Goal: Task Accomplishment & Management: Use online tool/utility

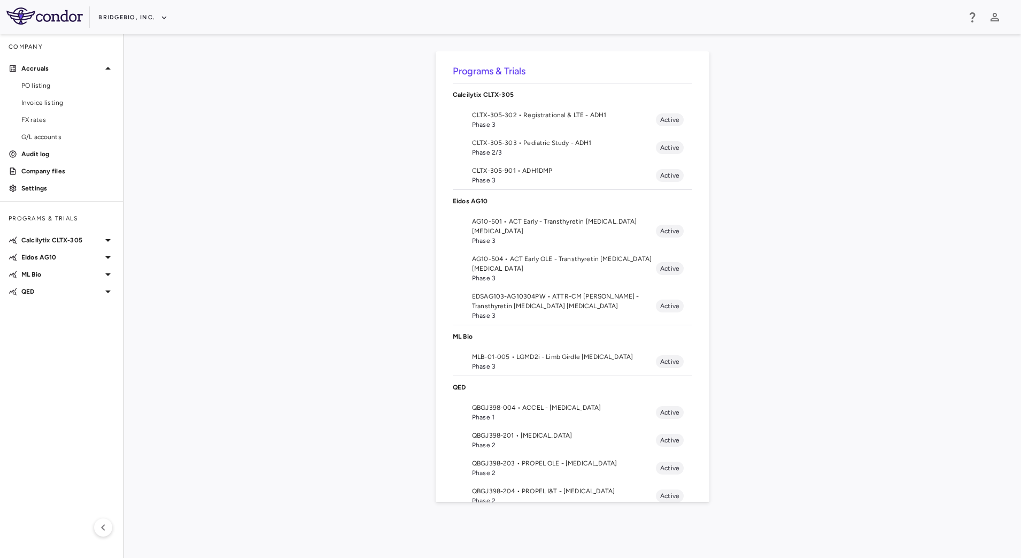
click at [562, 119] on span "CLTX-305-302 • Registrational & LTE - ADH1" at bounding box center [564, 115] width 184 height 10
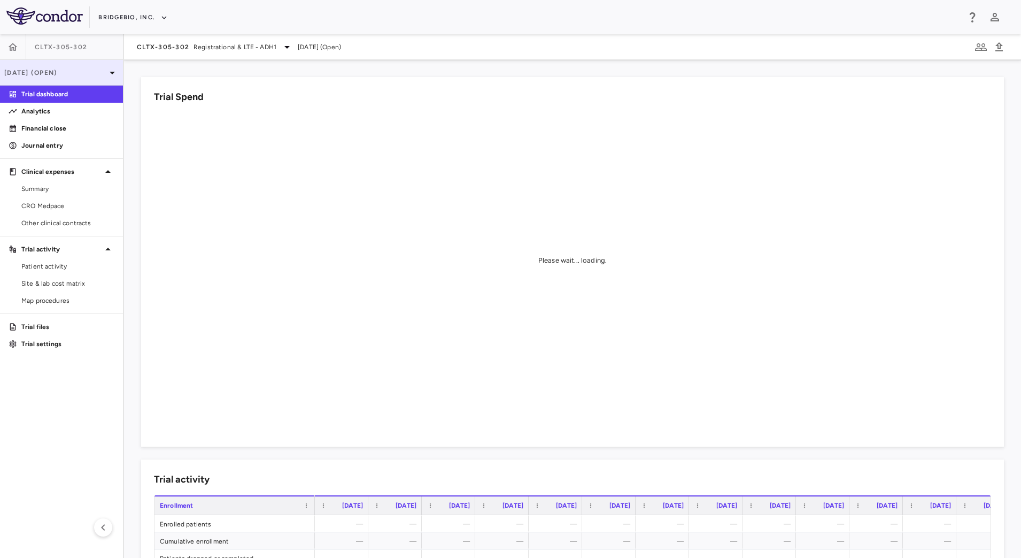
click at [81, 76] on p "[DATE] (Open)" at bounding box center [55, 73] width 102 height 10
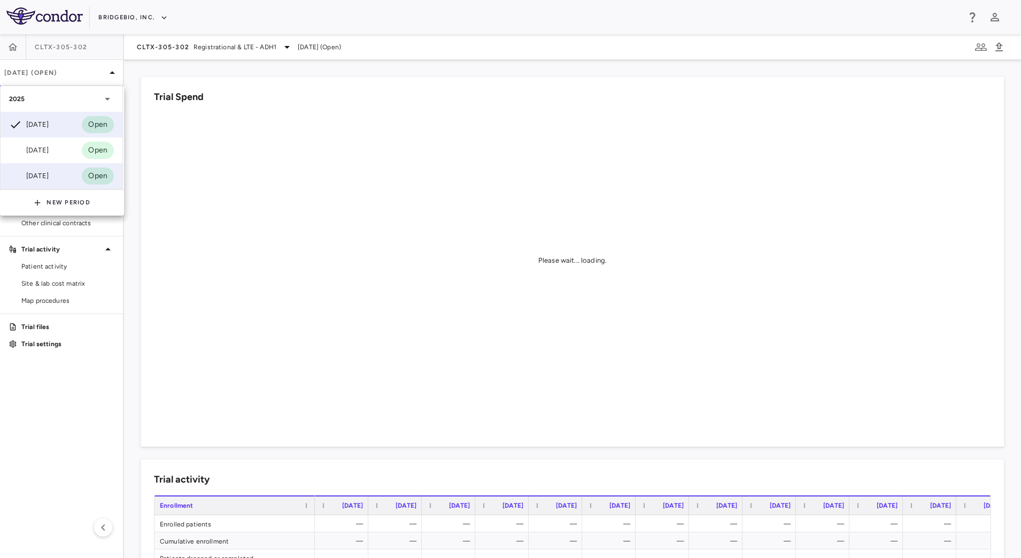
click at [49, 167] on div "Mar 2025 Open" at bounding box center [62, 176] width 122 height 26
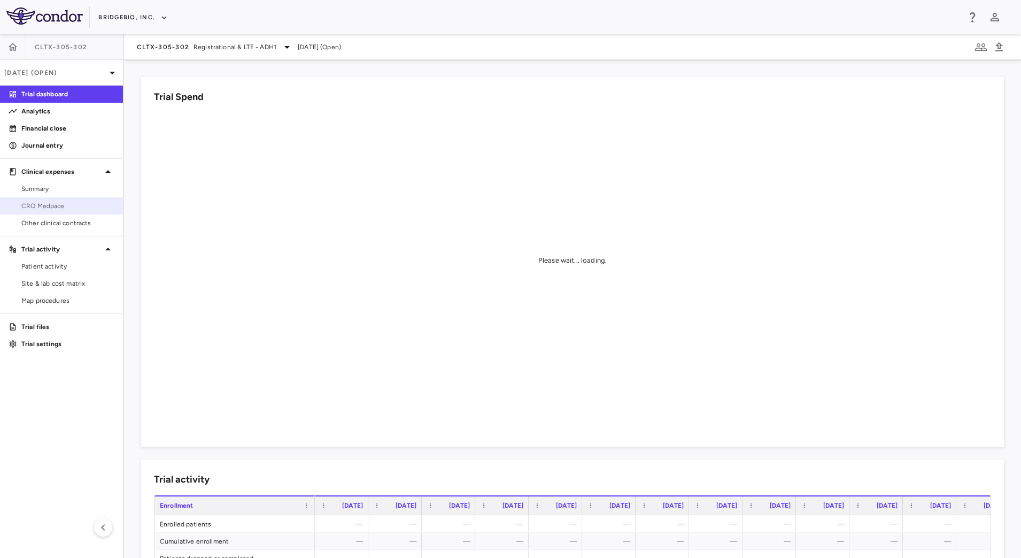
click at [70, 204] on span "CRO Medpace" at bounding box center [67, 206] width 93 height 10
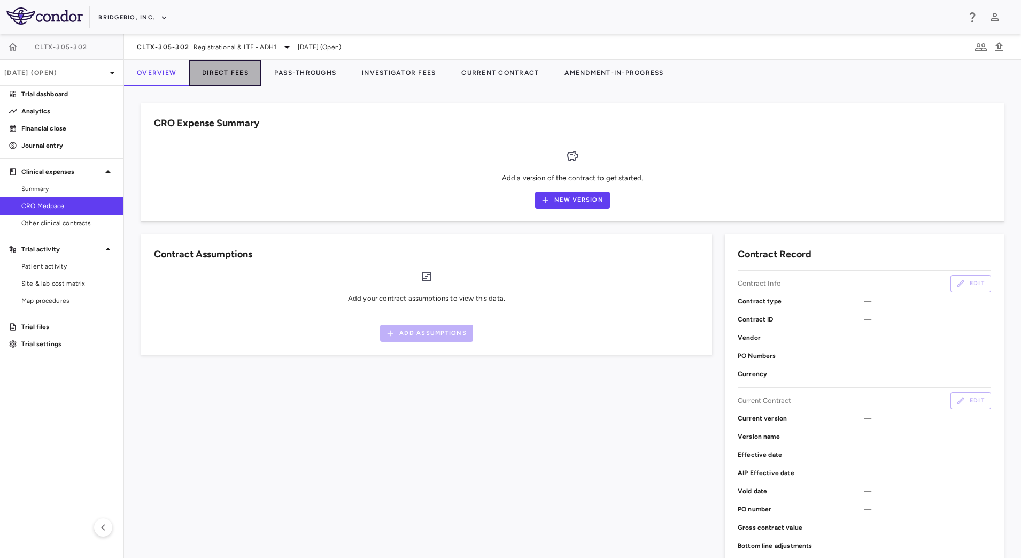
click at [230, 72] on button "Direct Fees" at bounding box center [225, 73] width 72 height 26
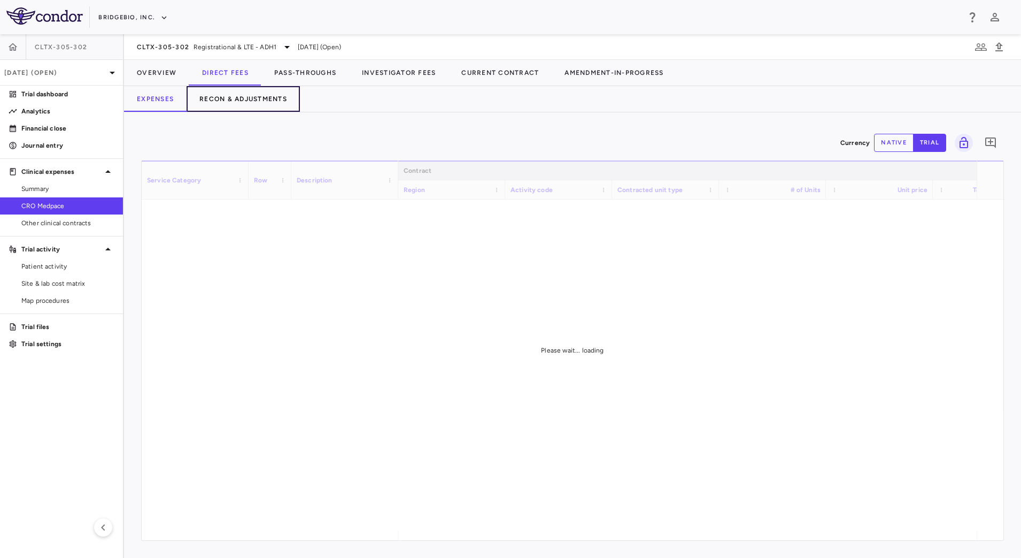
click at [259, 95] on button "Recon & Adjustments" at bounding box center [243, 99] width 113 height 26
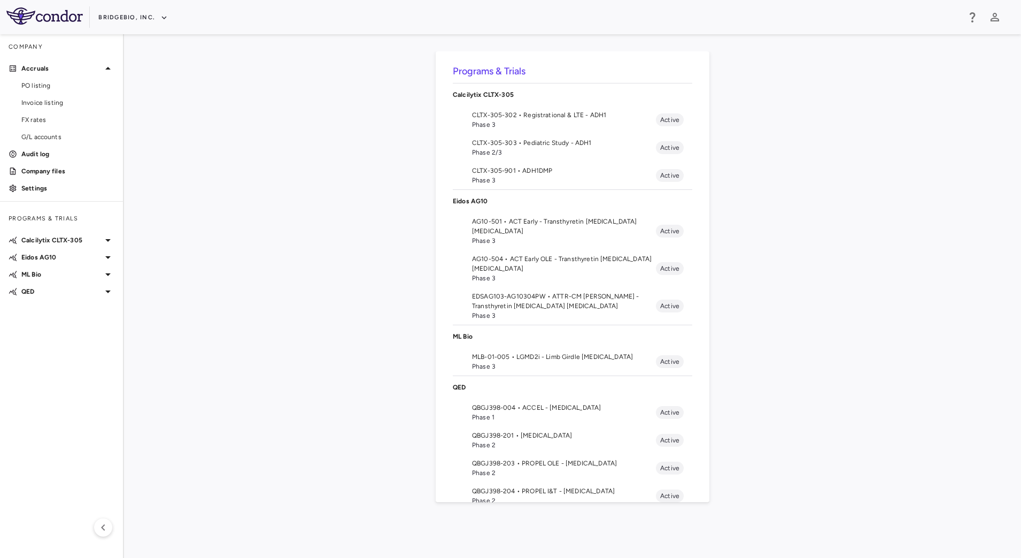
scroll to position [84, 0]
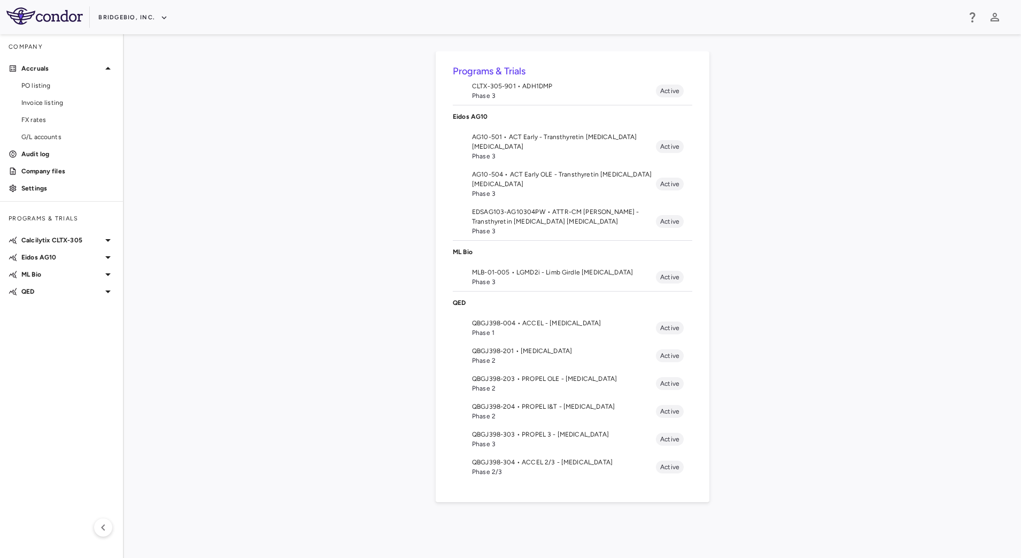
click at [559, 461] on span "QBGJ398-304 • ACCEL 2/3 - [MEDICAL_DATA]" at bounding box center [564, 462] width 184 height 10
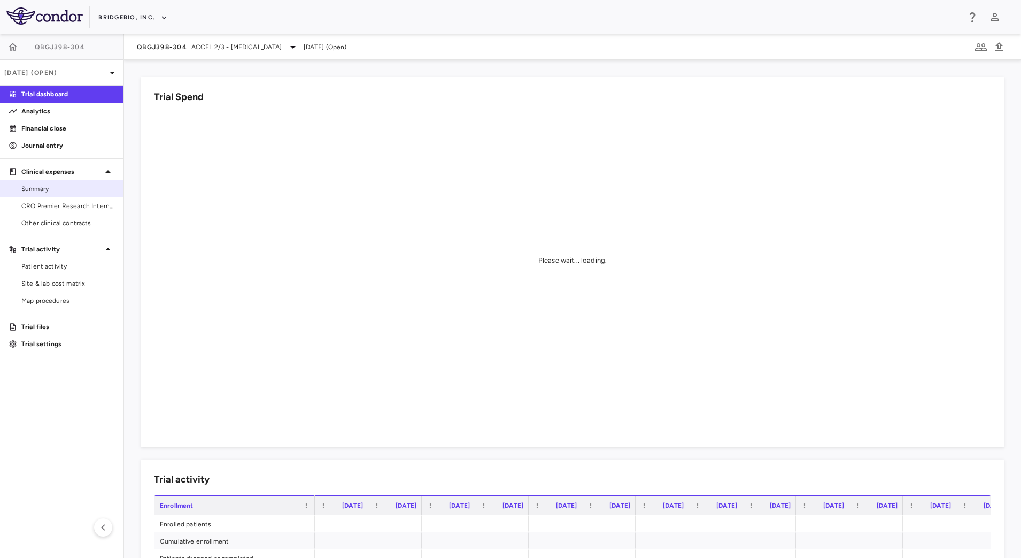
drag, startPoint x: 75, startPoint y: 205, endPoint x: 90, endPoint y: 190, distance: 21.9
click at [75, 205] on span "CRO Premier Research International LLC" at bounding box center [67, 206] width 93 height 10
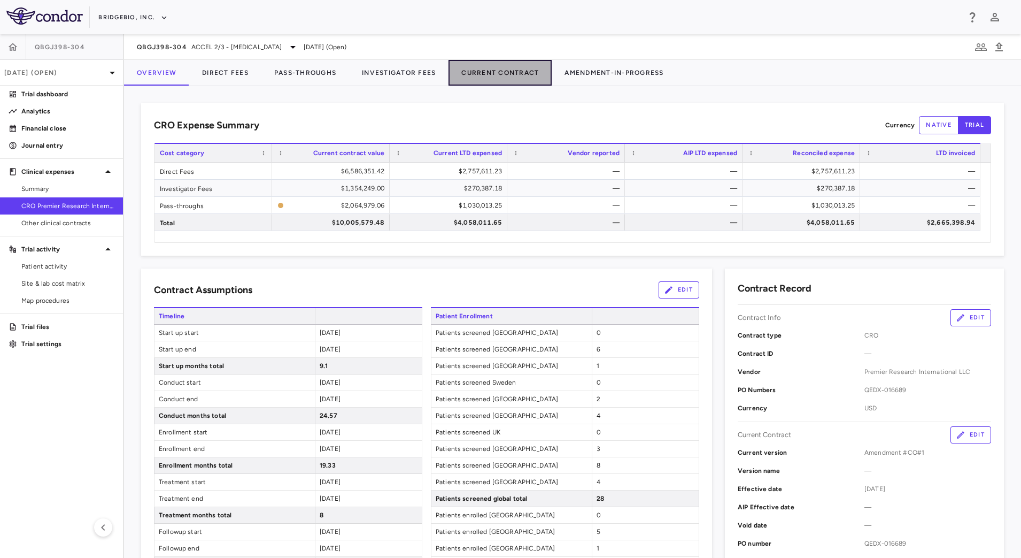
click at [536, 68] on button "Current Contract" at bounding box center [500, 73] width 103 height 26
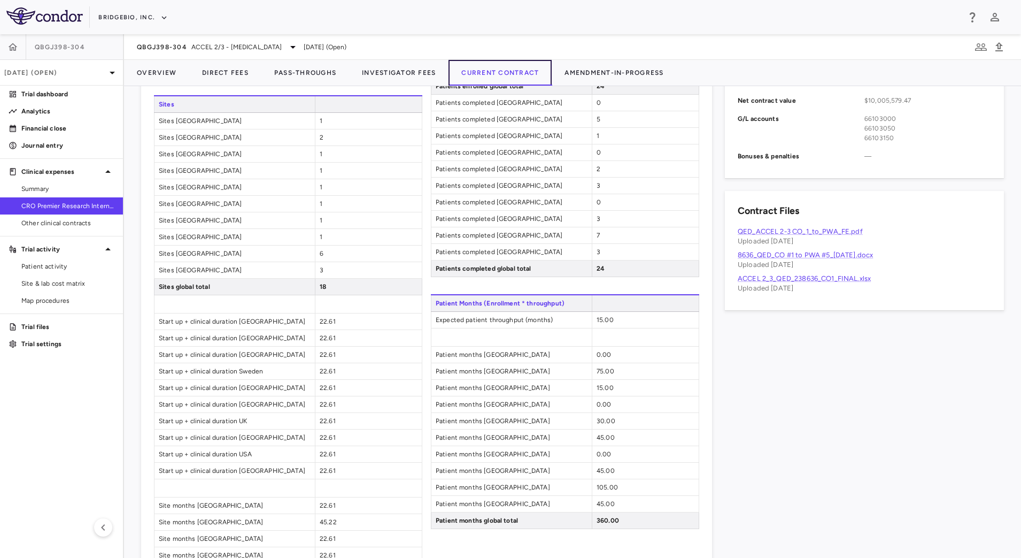
scroll to position [869, 0]
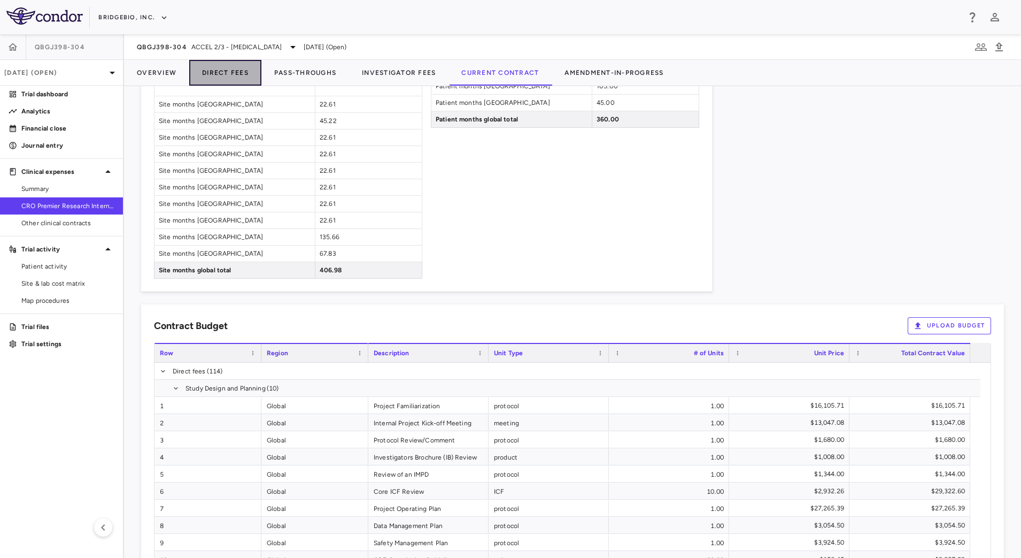
click at [227, 71] on button "Direct Fees" at bounding box center [225, 73] width 72 height 26
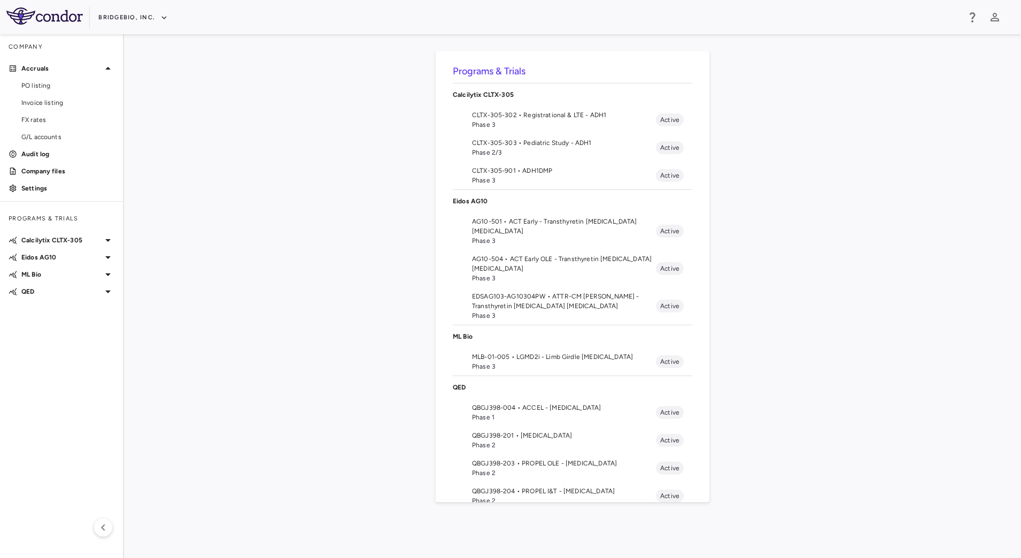
scroll to position [84, 0]
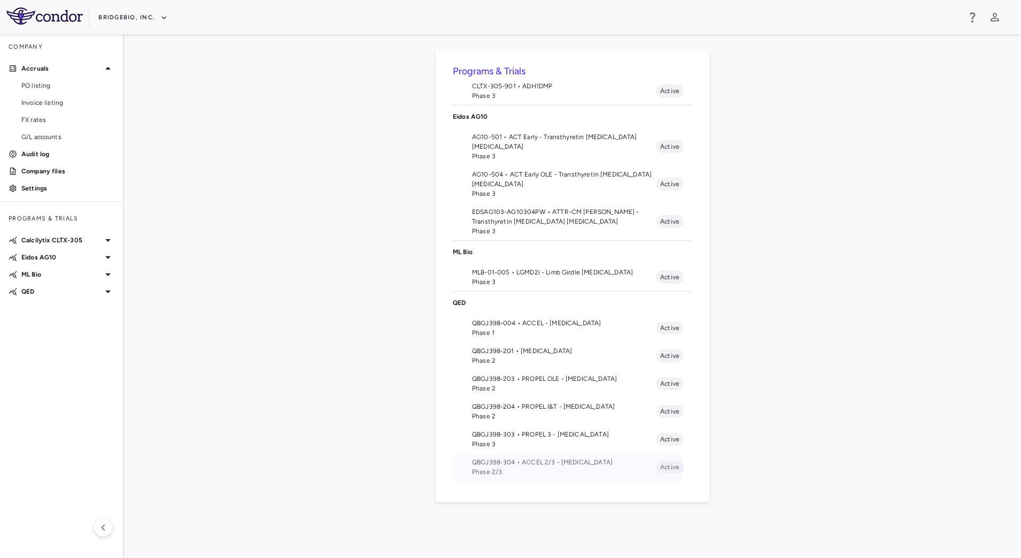
click at [509, 468] on span "Phase 2/3" at bounding box center [564, 472] width 184 height 10
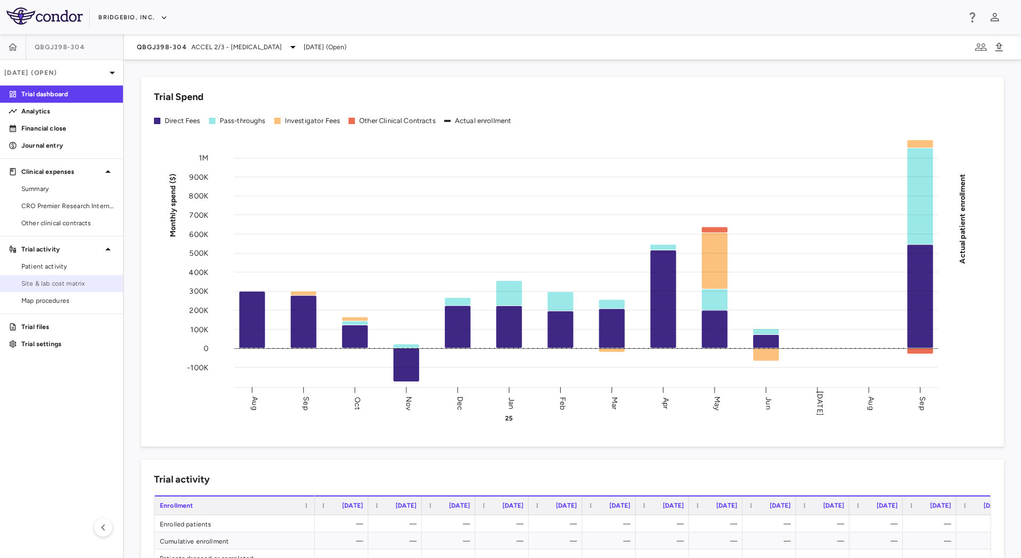
click at [62, 288] on link "Site & lab cost matrix" at bounding box center [61, 283] width 123 height 16
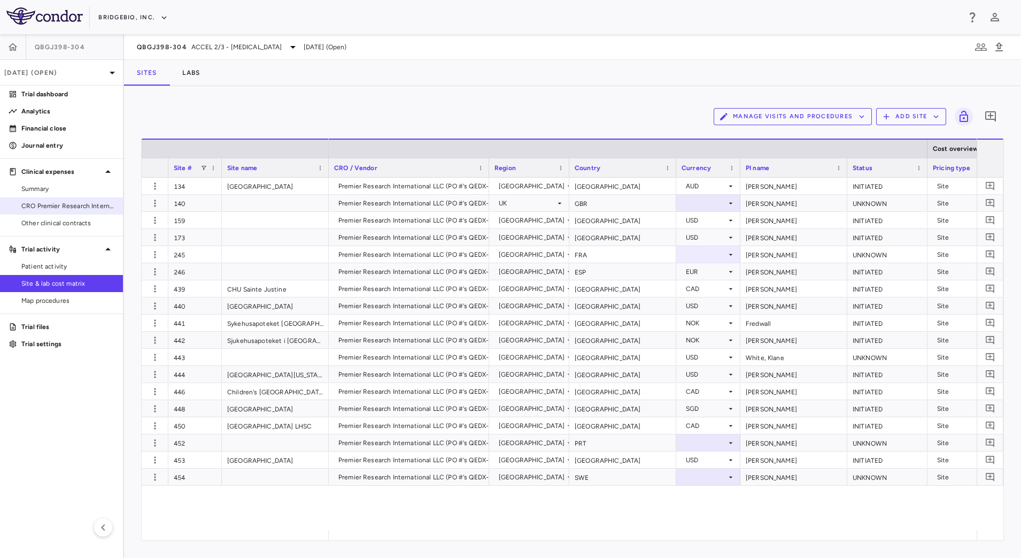
click at [76, 210] on span "CRO Premier Research International LLC" at bounding box center [67, 206] width 93 height 10
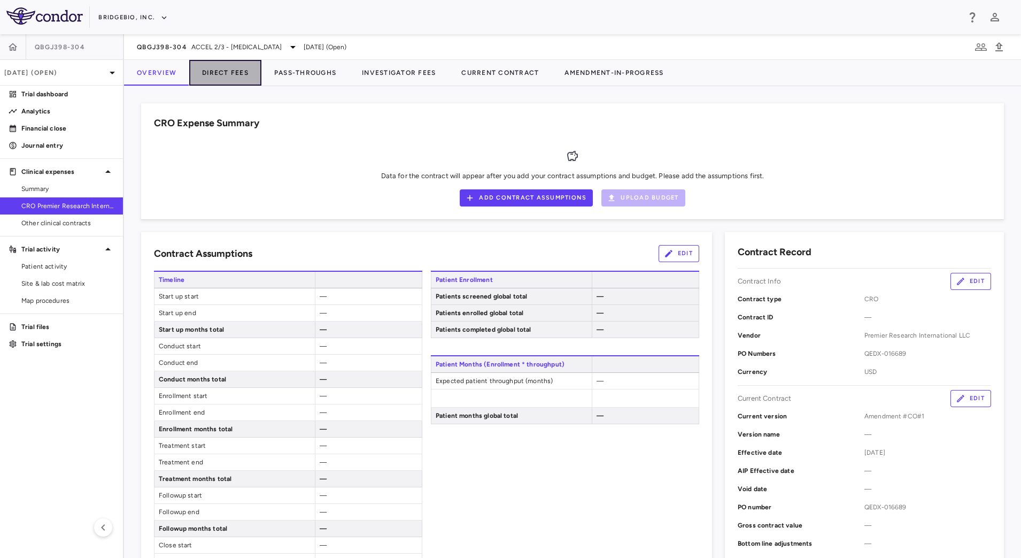
click at [217, 66] on button "Direct Fees" at bounding box center [225, 73] width 72 height 26
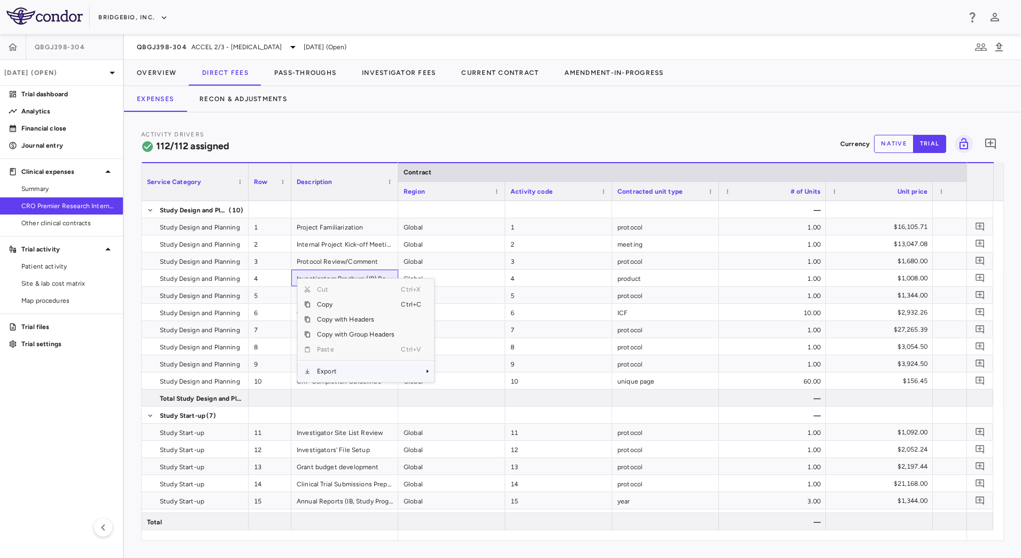
click at [360, 378] on span "Export" at bounding box center [356, 371] width 90 height 15
click at [461, 373] on span "CSV Export" at bounding box center [470, 374] width 50 height 15
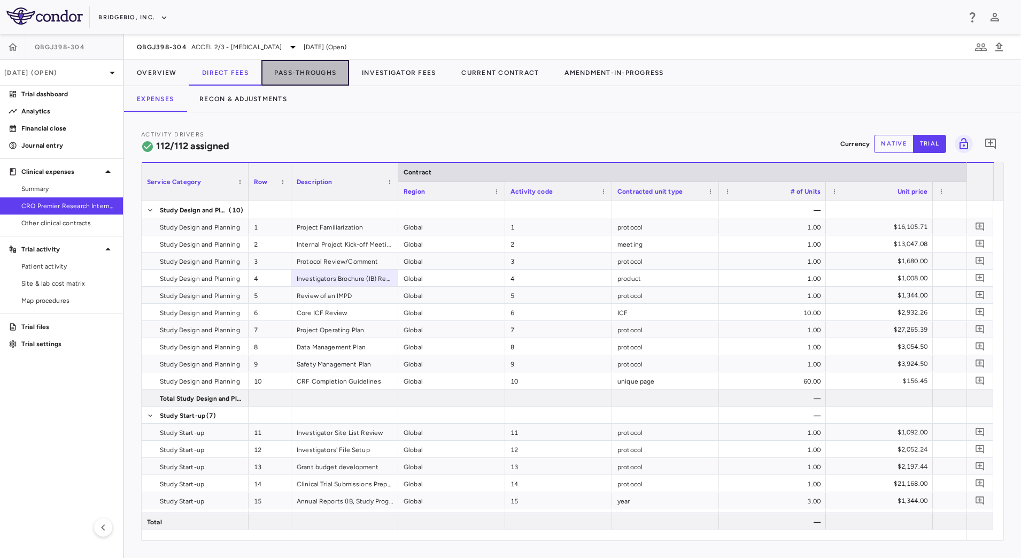
drag, startPoint x: 299, startPoint y: 73, endPoint x: 305, endPoint y: 89, distance: 17.3
click at [299, 73] on button "Pass-Throughs" at bounding box center [305, 73] width 88 height 26
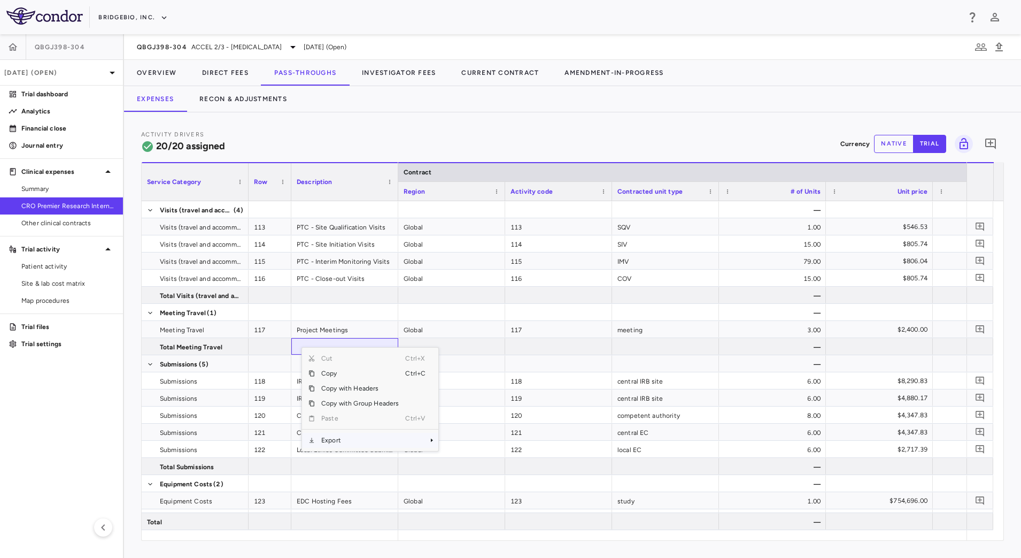
drag, startPoint x: 374, startPoint y: 441, endPoint x: 414, endPoint y: 445, distance: 40.9
click at [374, 441] on span "Export" at bounding box center [360, 440] width 90 height 15
click at [471, 445] on span "CSV Export" at bounding box center [474, 443] width 50 height 15
drag, startPoint x: 149, startPoint y: 71, endPoint x: 140, endPoint y: 60, distance: 14.0
click at [149, 71] on button "Overview" at bounding box center [156, 73] width 65 height 26
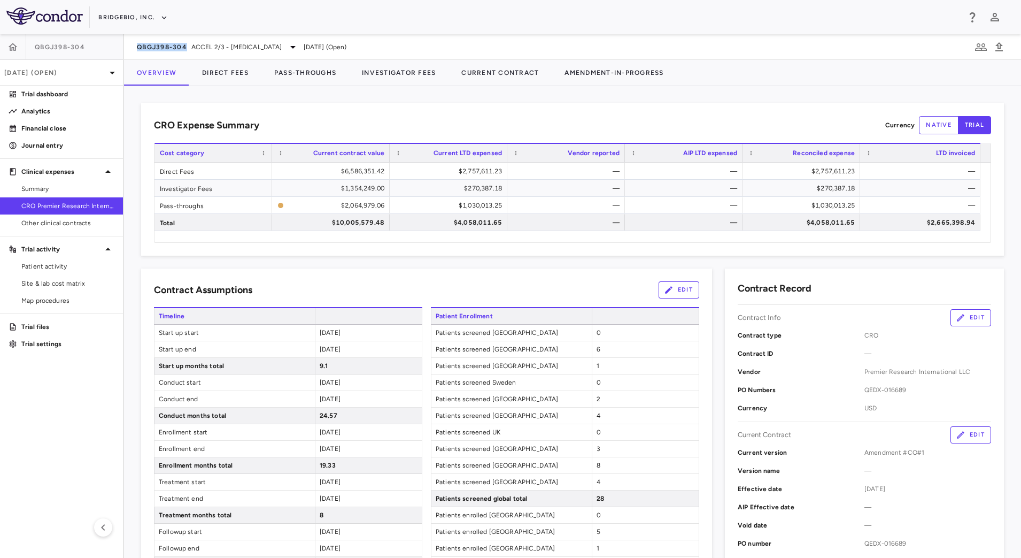
drag, startPoint x: 128, startPoint y: 47, endPoint x: 187, endPoint y: 53, distance: 58.6
click at [187, 53] on div "QBGJ398-304 ACCEL 2/3 - Hypochondroplasia Sep 2025 (Open)" at bounding box center [572, 47] width 897 height 26
copy span "QBGJ398-304"
click at [252, 47] on span "ACCEL 2/3 - Hypochondroplasia" at bounding box center [236, 47] width 91 height 10
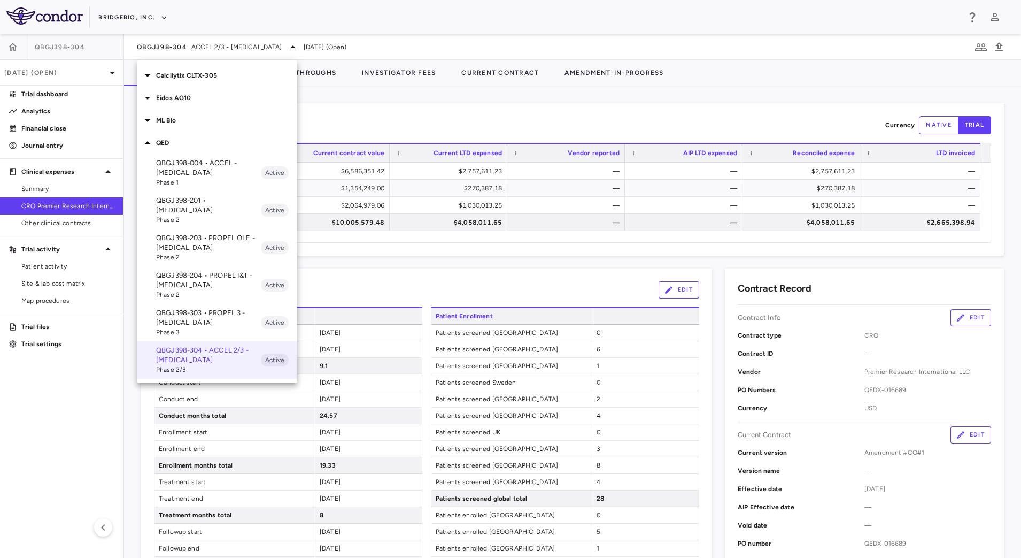
click at [206, 181] on span "Phase 1" at bounding box center [208, 183] width 105 height 10
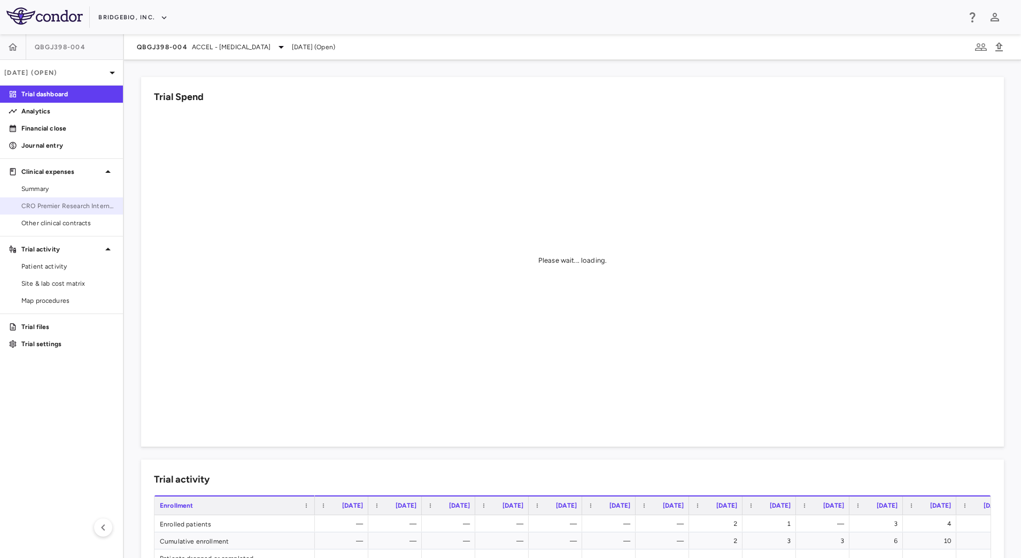
click at [66, 200] on link "CRO Premier Research International" at bounding box center [61, 206] width 123 height 16
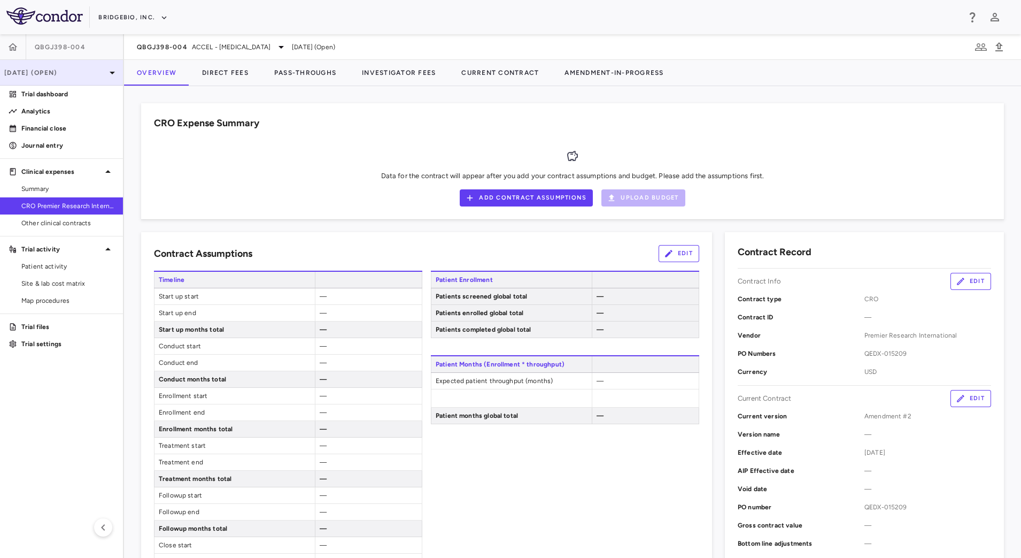
click at [85, 72] on p "Jun 2025 (Open)" at bounding box center [55, 73] width 102 height 10
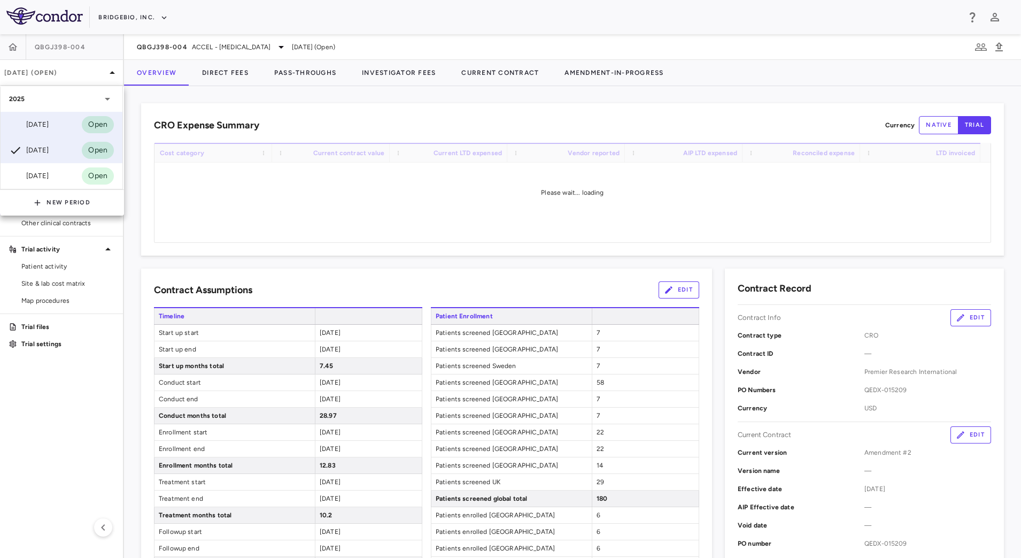
click at [60, 119] on div "Sep 2025 Open" at bounding box center [62, 125] width 122 height 26
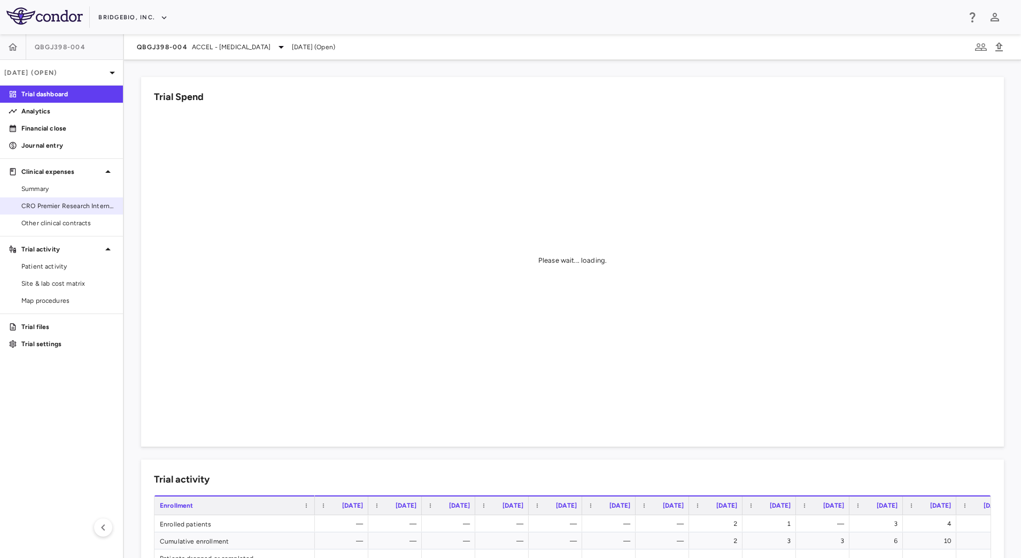
click at [75, 201] on span "CRO Premier Research International" at bounding box center [67, 206] width 93 height 10
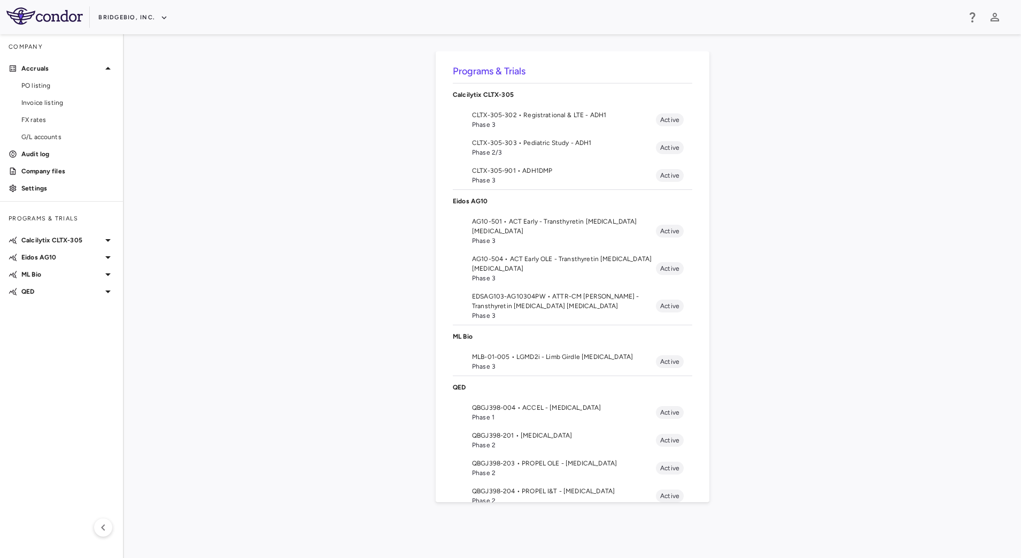
click at [552, 124] on span "Phase 3" at bounding box center [564, 125] width 184 height 10
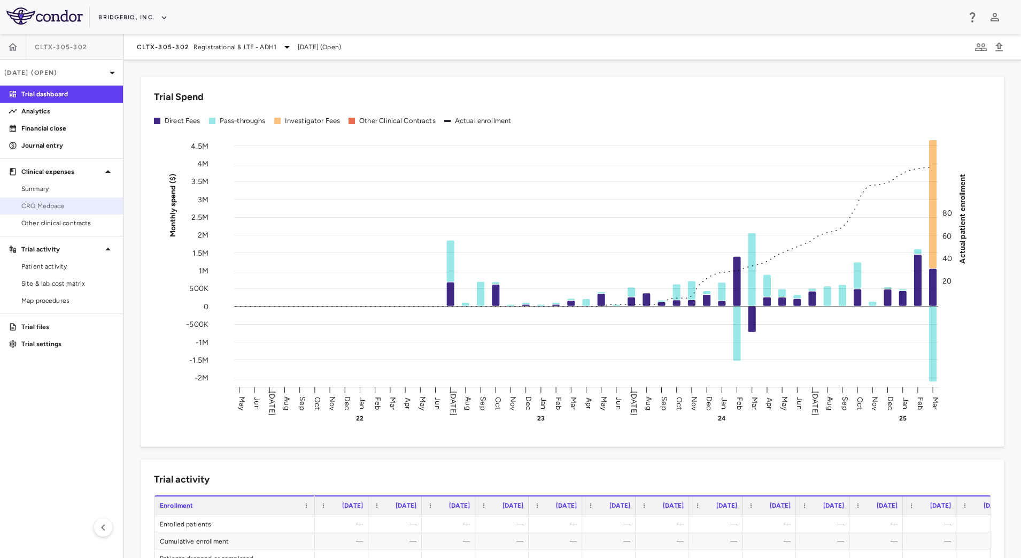
click at [70, 205] on span "CRO Medpace" at bounding box center [67, 206] width 93 height 10
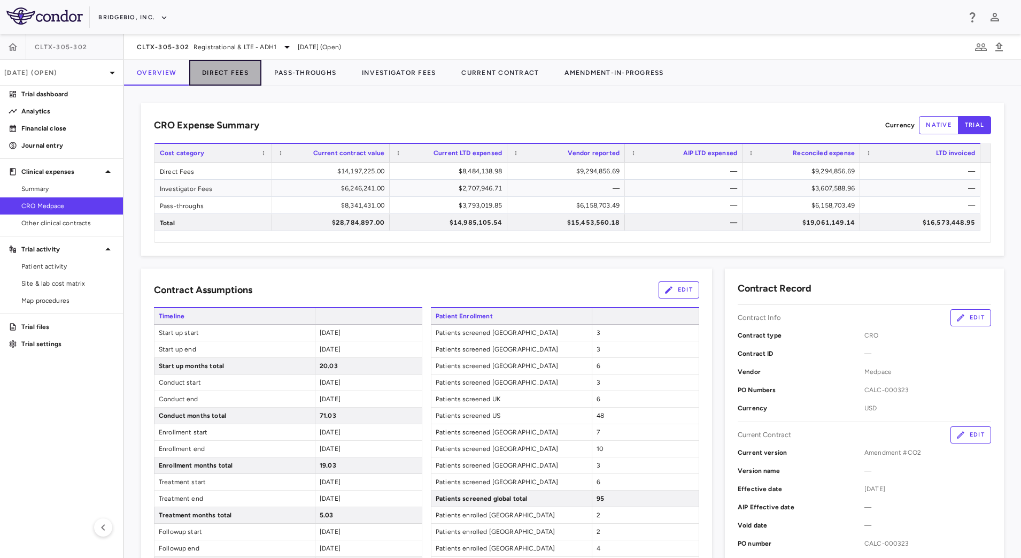
click at [225, 74] on button "Direct Fees" at bounding box center [225, 73] width 72 height 26
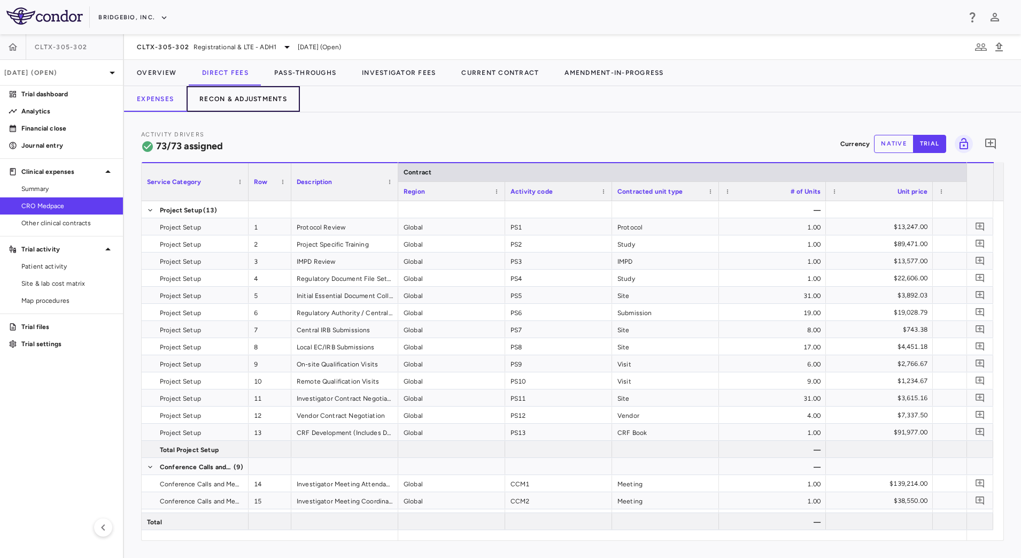
click at [251, 100] on button "Recon & Adjustments" at bounding box center [243, 99] width 113 height 26
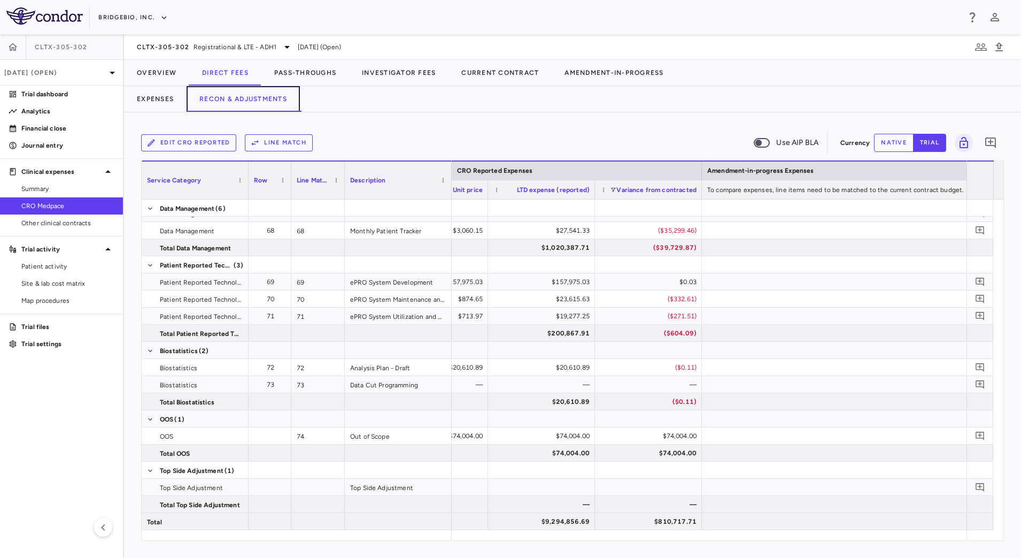
scroll to position [0, 1658]
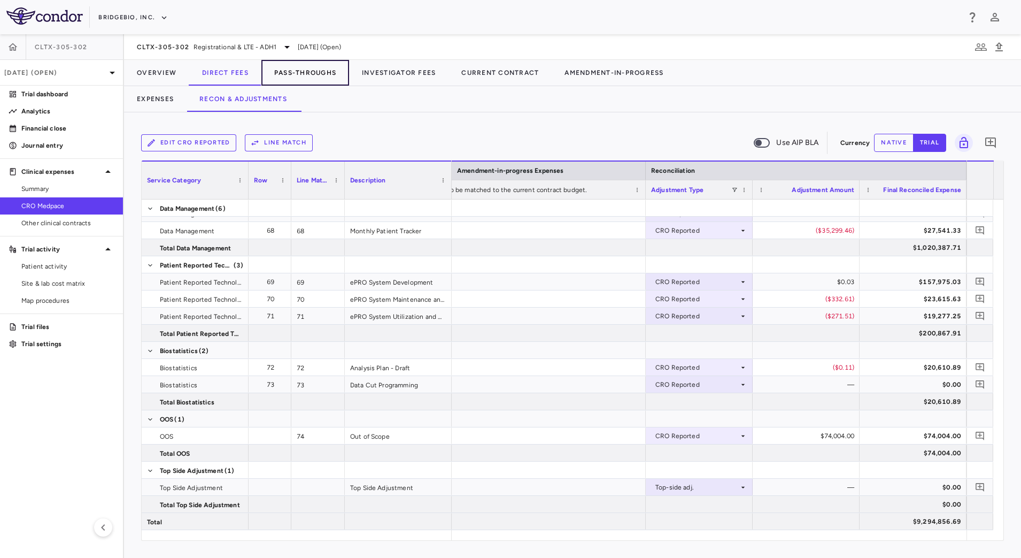
click at [283, 75] on button "Pass-Throughs" at bounding box center [305, 73] width 88 height 26
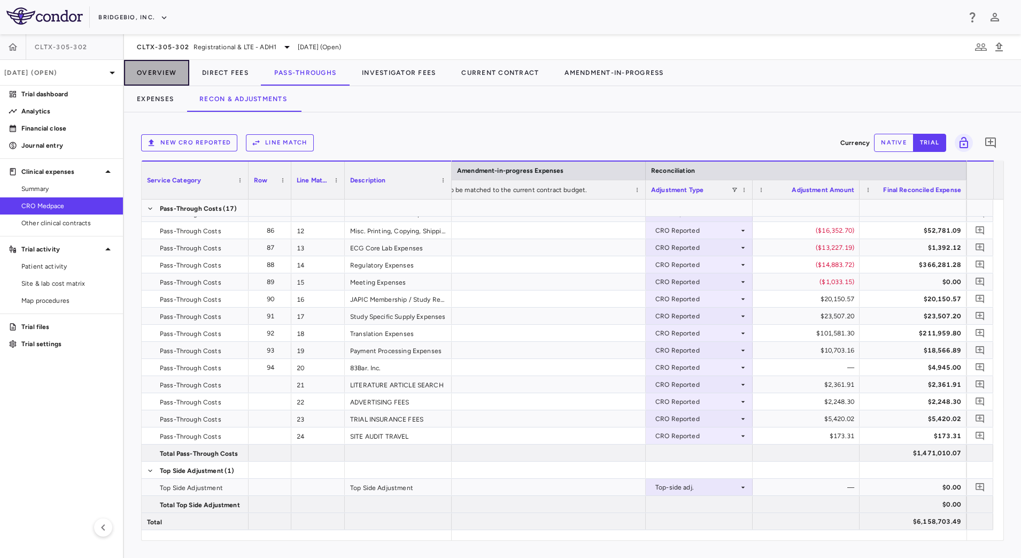
click at [140, 77] on button "Overview" at bounding box center [156, 73] width 65 height 26
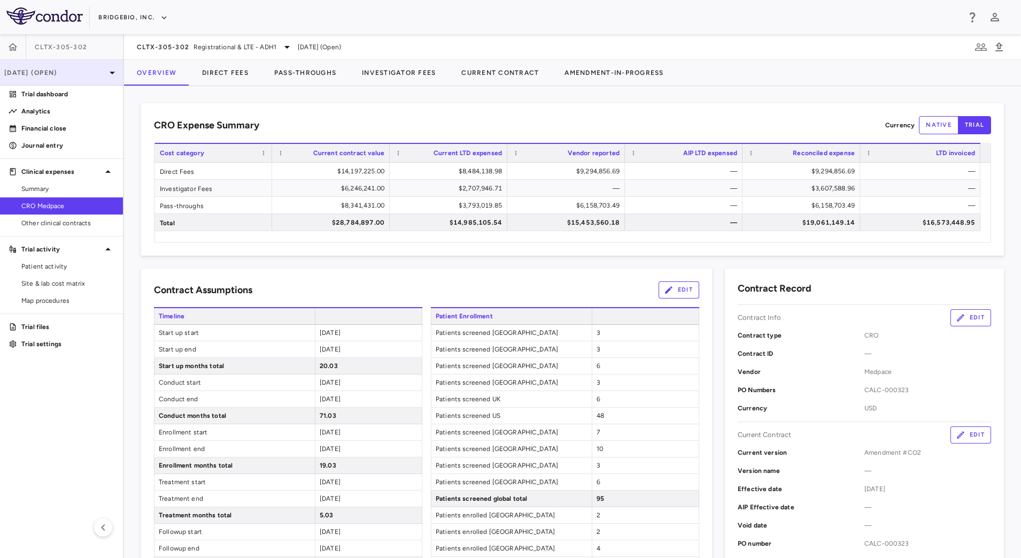
click at [92, 76] on p "Mar 2025 (Open)" at bounding box center [55, 73] width 102 height 10
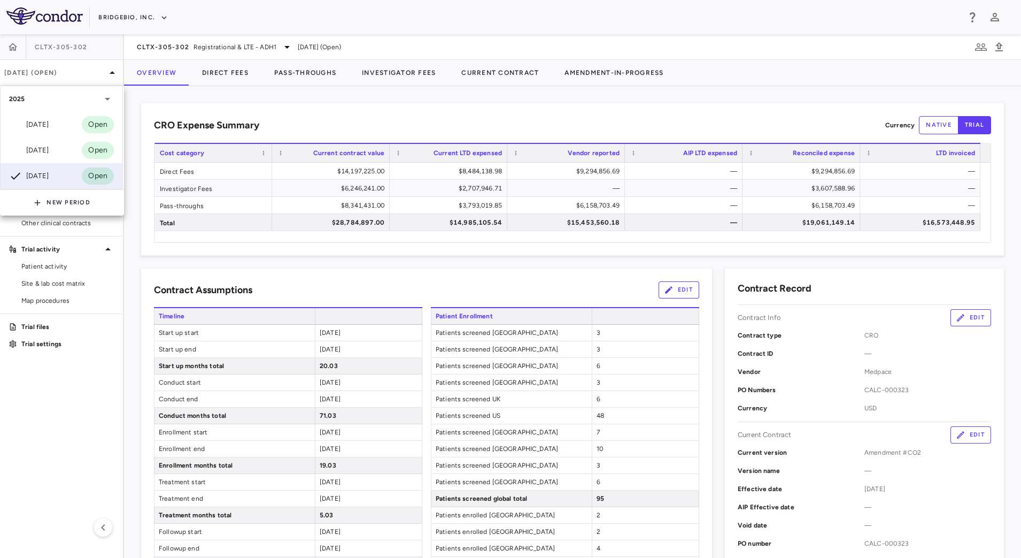
click at [405, 276] on div at bounding box center [510, 279] width 1021 height 558
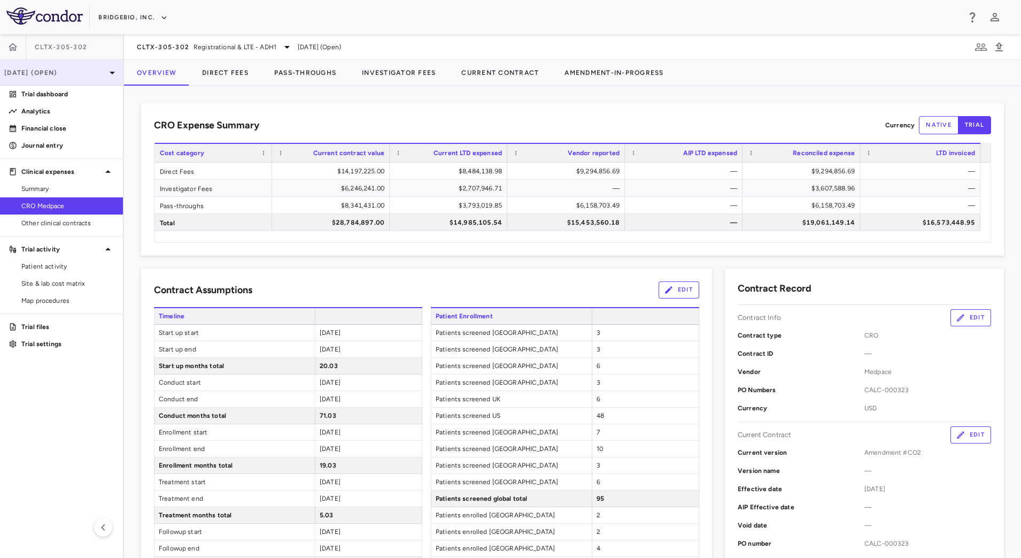
click at [99, 76] on p "Mar 2025 (Open)" at bounding box center [55, 73] width 102 height 10
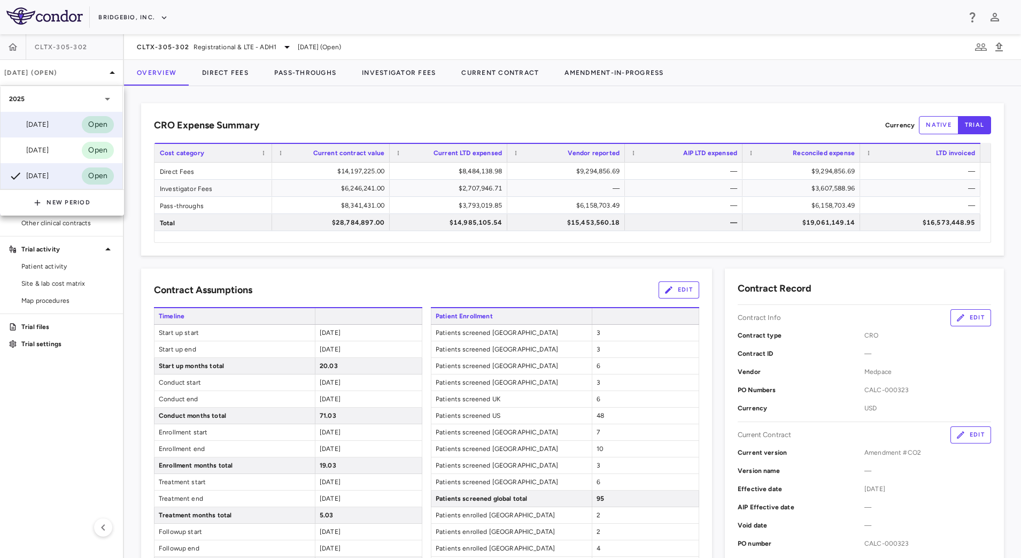
click at [64, 125] on div "Sep 2025 Open" at bounding box center [62, 125] width 122 height 26
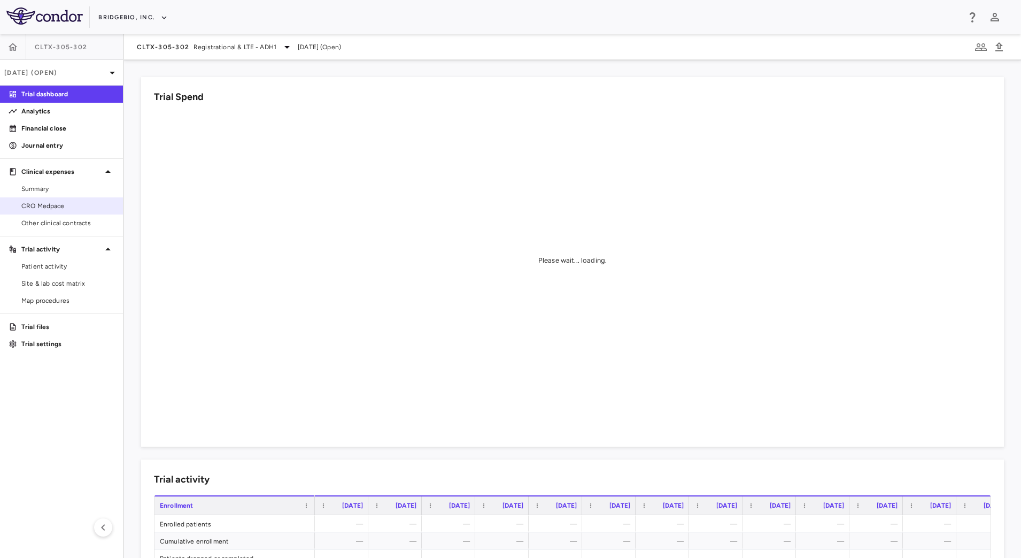
click at [78, 210] on span "CRO Medpace" at bounding box center [67, 206] width 93 height 10
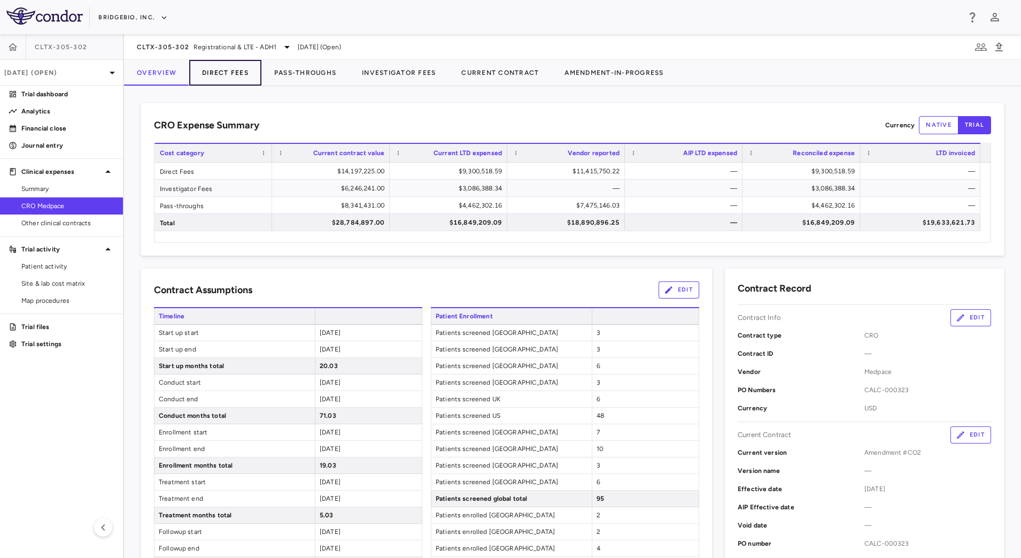
click at [240, 73] on button "Direct Fees" at bounding box center [225, 73] width 72 height 26
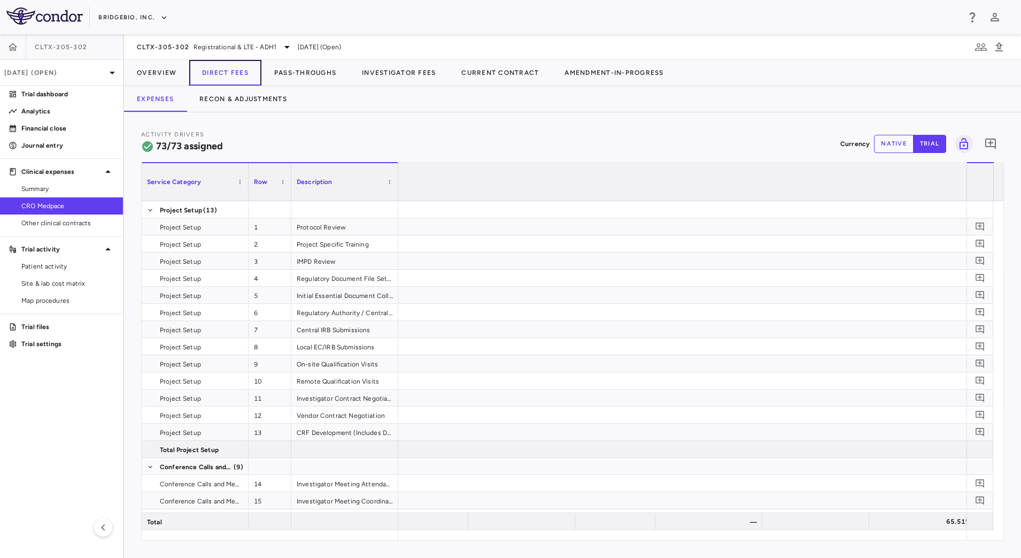
scroll to position [0, 5638]
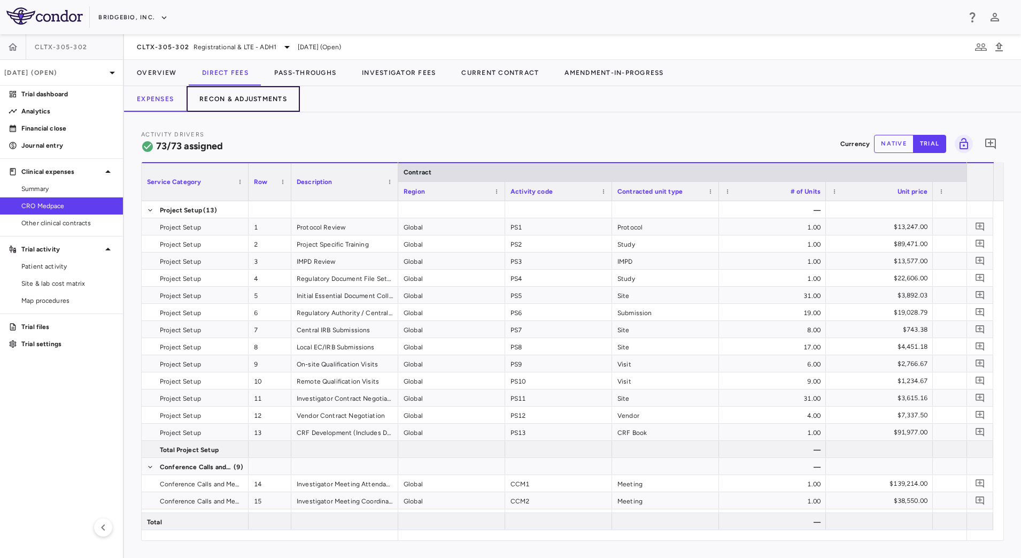
click at [250, 99] on button "Recon & Adjustments" at bounding box center [243, 99] width 113 height 26
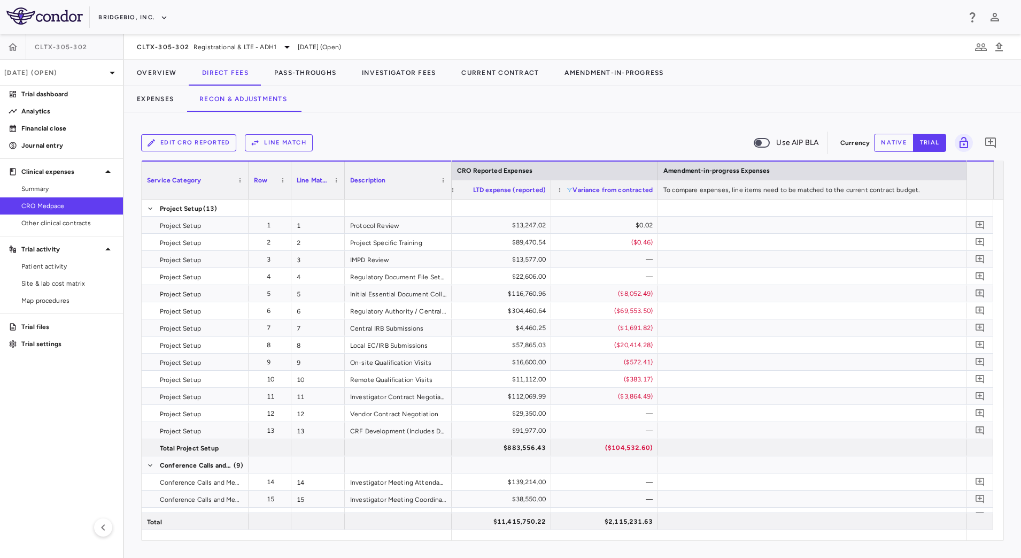
click at [571, 191] on span at bounding box center [569, 190] width 6 height 6
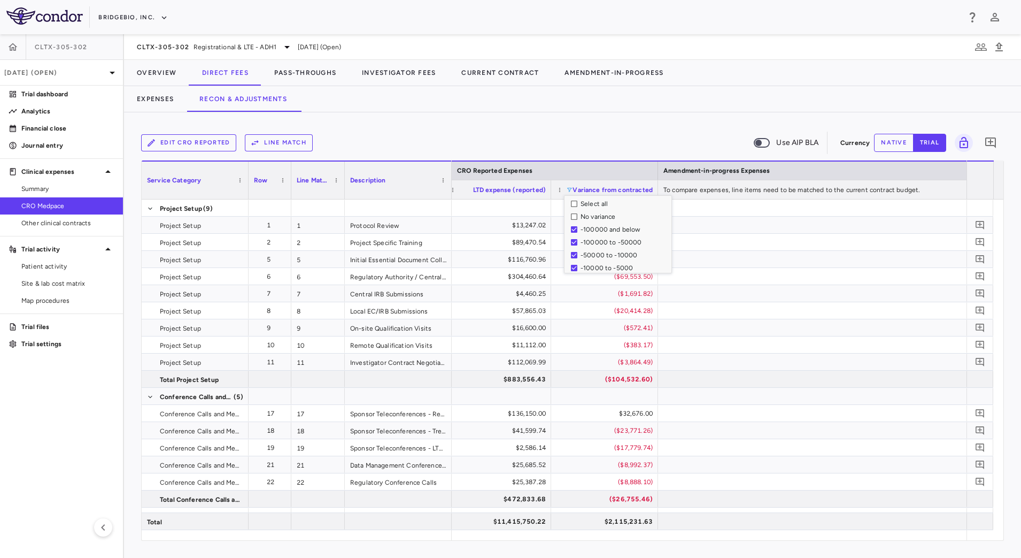
click at [587, 135] on div "Edit CRO reported Line Match Use AIP BLA" at bounding box center [488, 143] width 695 height 22
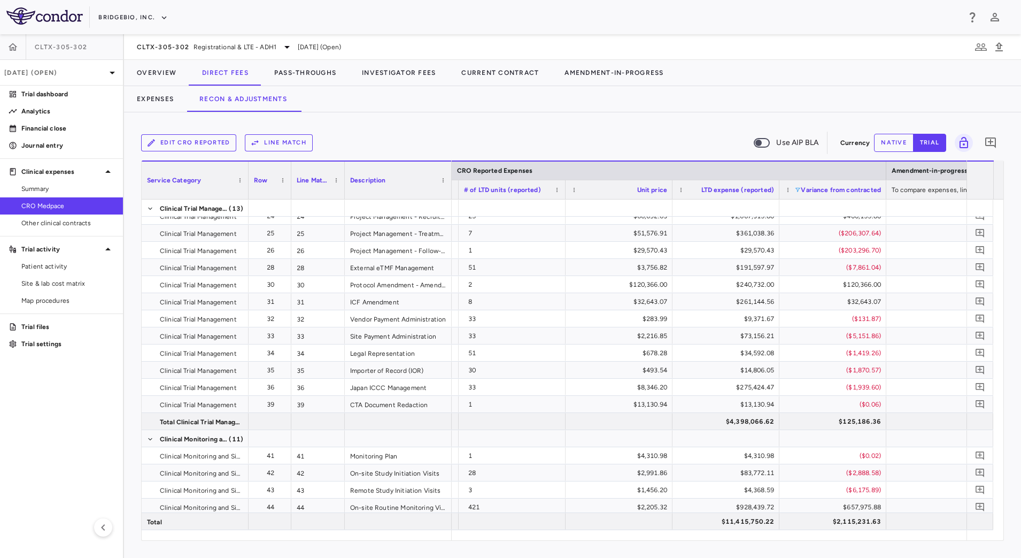
click at [623, 117] on div "Edit CRO reported Line Match Use AIP BLA Currency native trial 0 Press ENTER to…" at bounding box center [572, 334] width 897 height 445
click at [709, 522] on div "$11,415,750.22" at bounding box center [728, 521] width 92 height 17
click at [798, 189] on span at bounding box center [798, 190] width 6 height 6
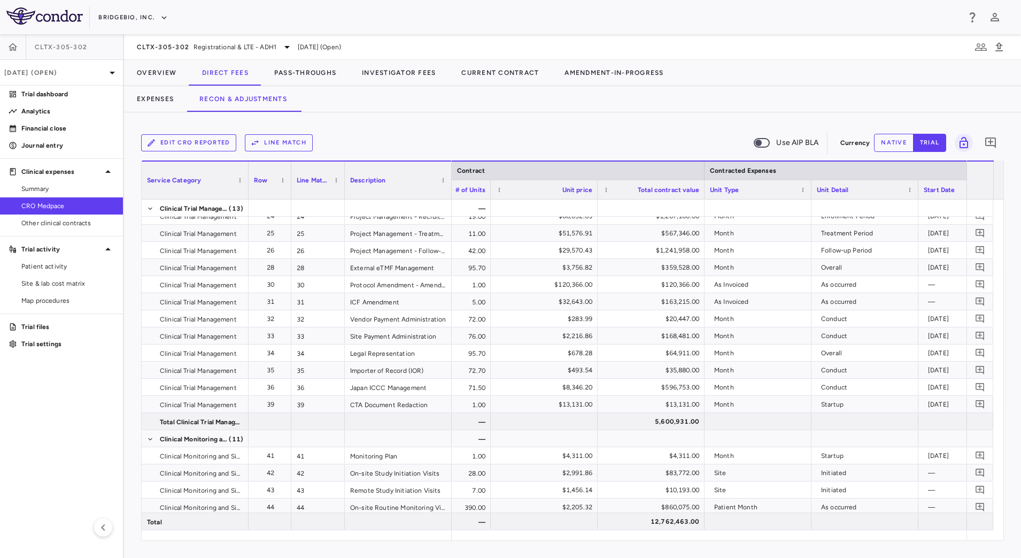
click at [49, 438] on aside "CLTX-305-302 Sep 2025 (Open) Trial dashboard Analytics Financial close Journal …" at bounding box center [62, 295] width 124 height 523
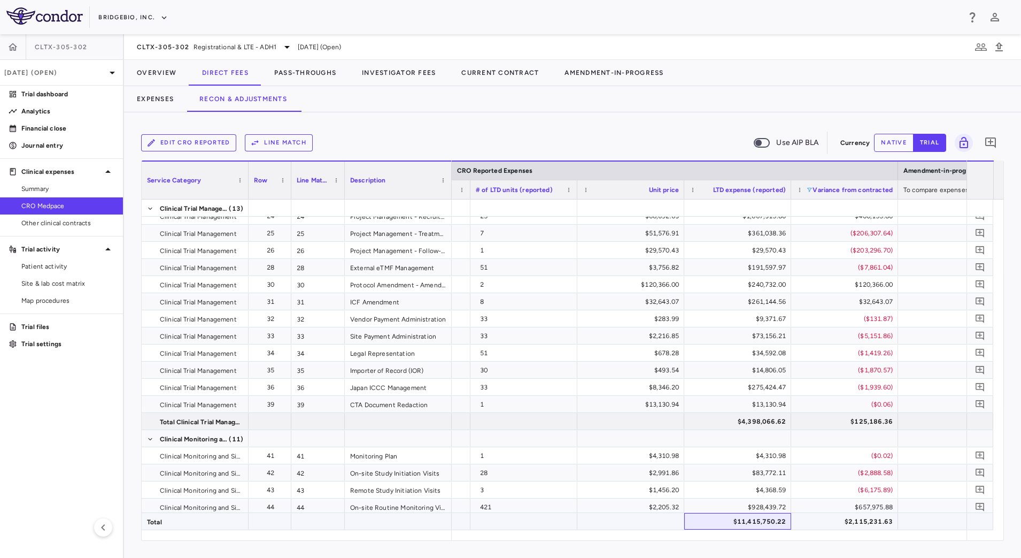
click at [705, 526] on div "$11,415,750.22" at bounding box center [740, 521] width 92 height 17
click at [809, 190] on span at bounding box center [809, 190] width 6 height 6
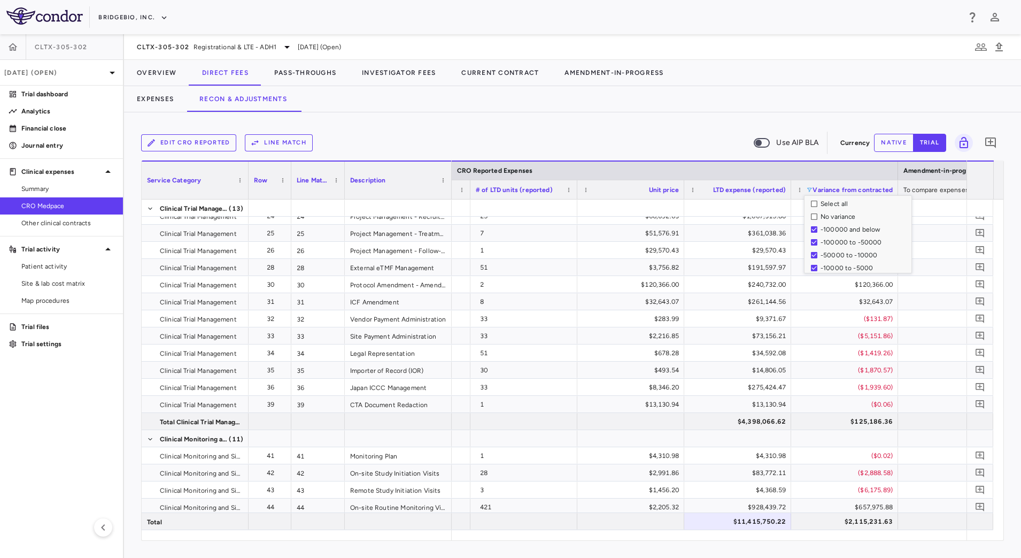
click at [592, 128] on div "Edit CRO reported Line Match Use AIP BLA Currency native trial 0 Column Filtere…" at bounding box center [572, 334] width 897 height 445
click at [810, 190] on span at bounding box center [809, 190] width 6 height 6
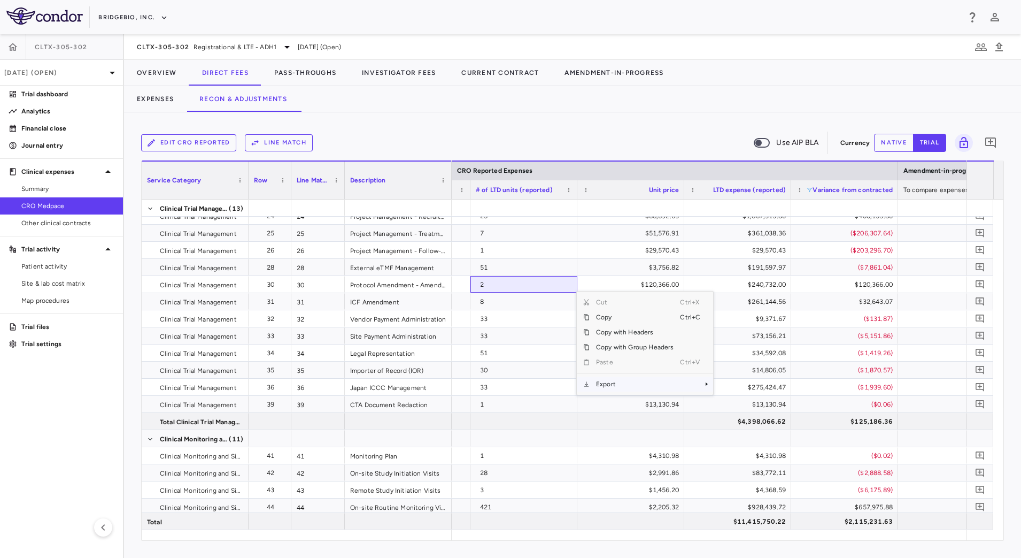
click at [605, 388] on span "Export" at bounding box center [635, 383] width 90 height 15
click at [733, 383] on span "CSV Export" at bounding box center [749, 387] width 50 height 15
click at [381, 125] on div "Edit CRO reported Line Match Use AIP BLA Currency native trial 0 Column Filtere…" at bounding box center [572, 334] width 897 height 445
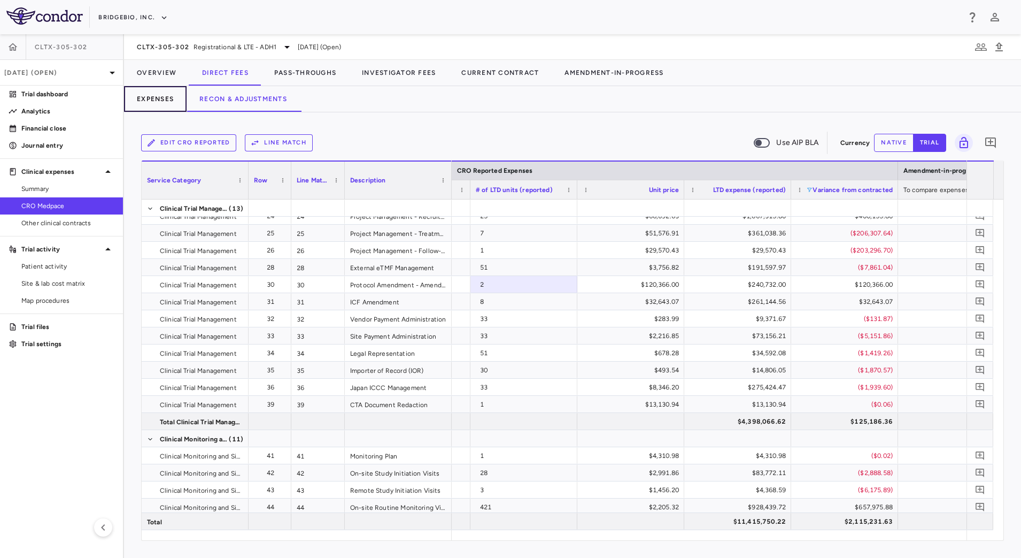
click at [156, 90] on button "Expenses" at bounding box center [155, 99] width 63 height 26
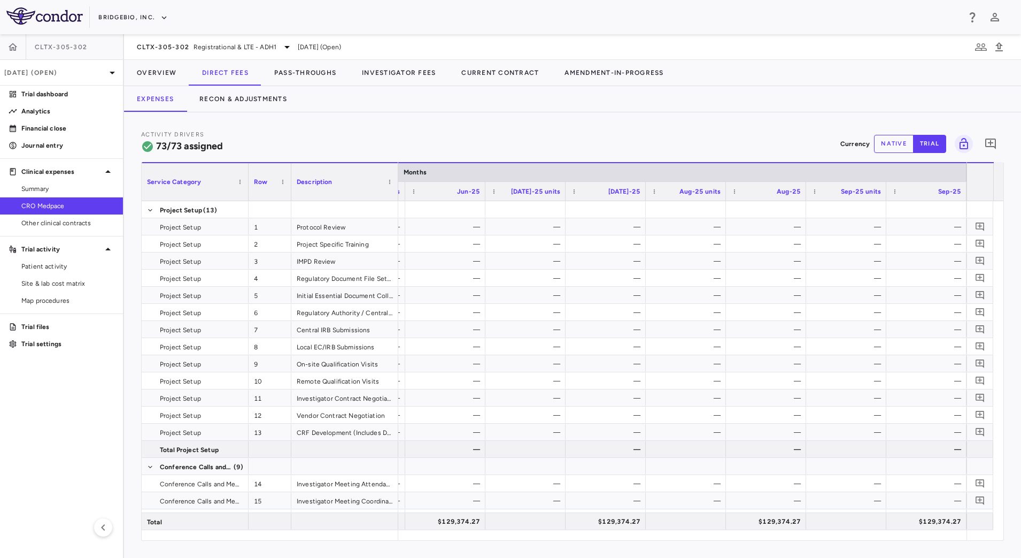
click at [885, 149] on button "native" at bounding box center [894, 144] width 40 height 18
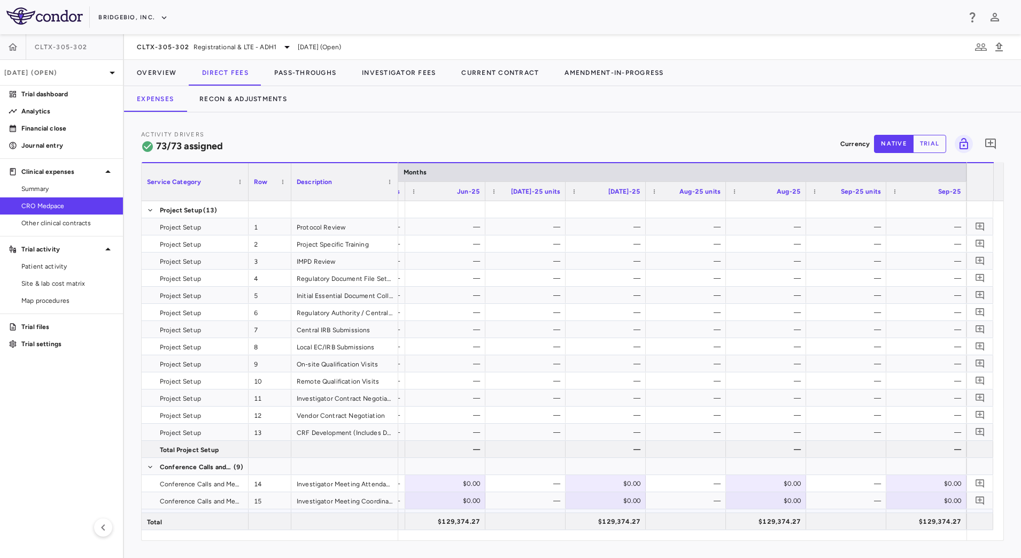
scroll to position [134, 0]
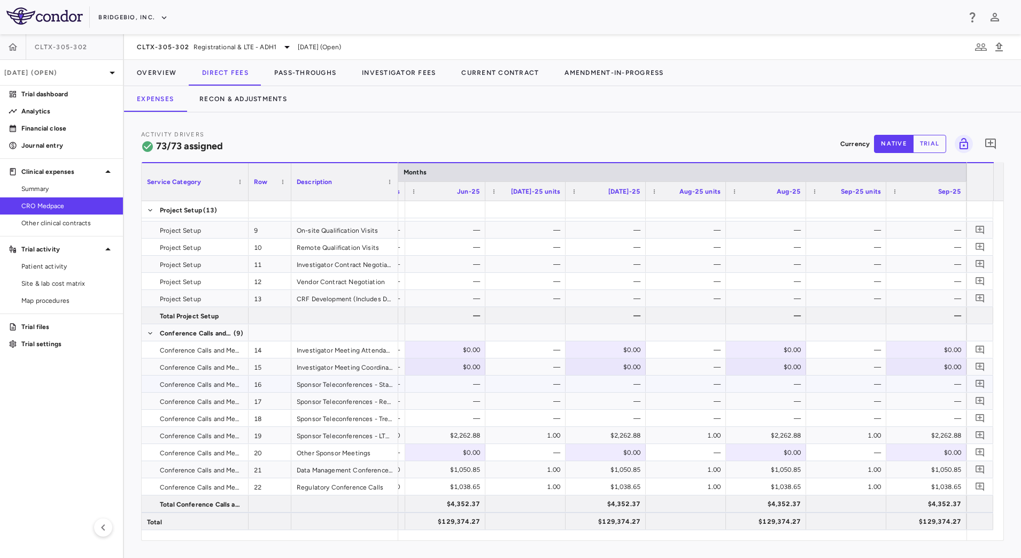
type button "native"
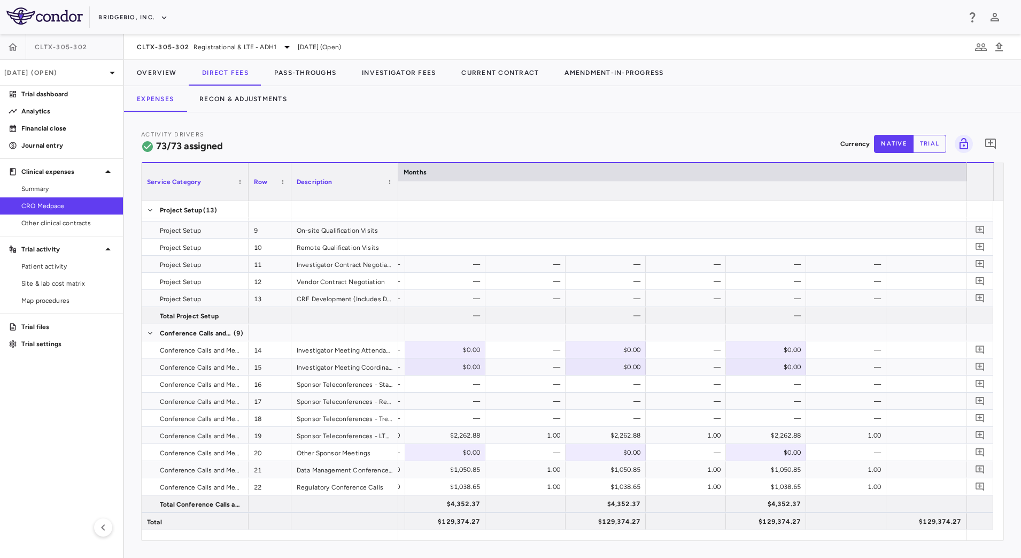
scroll to position [0, 642]
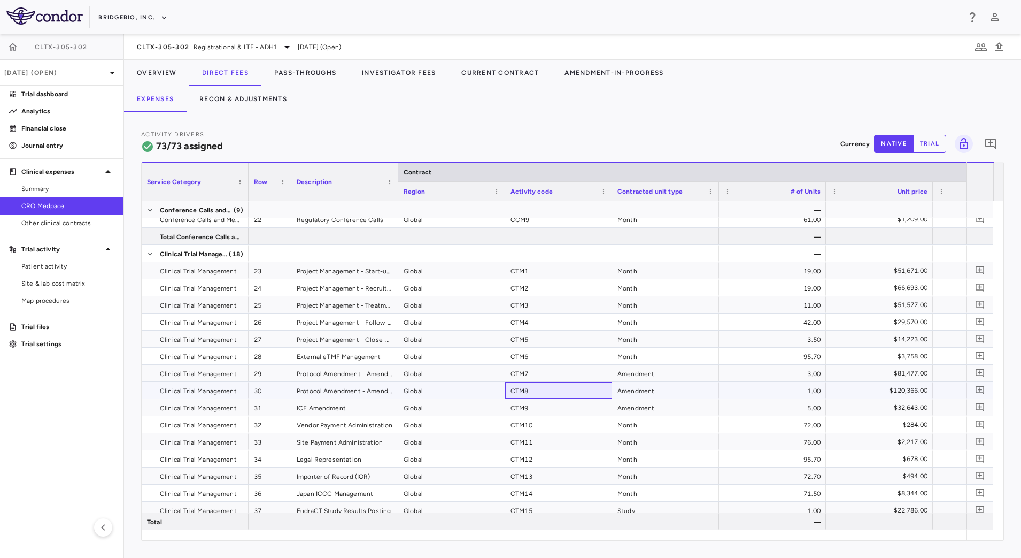
click at [534, 388] on div "CTM8" at bounding box center [558, 390] width 107 height 17
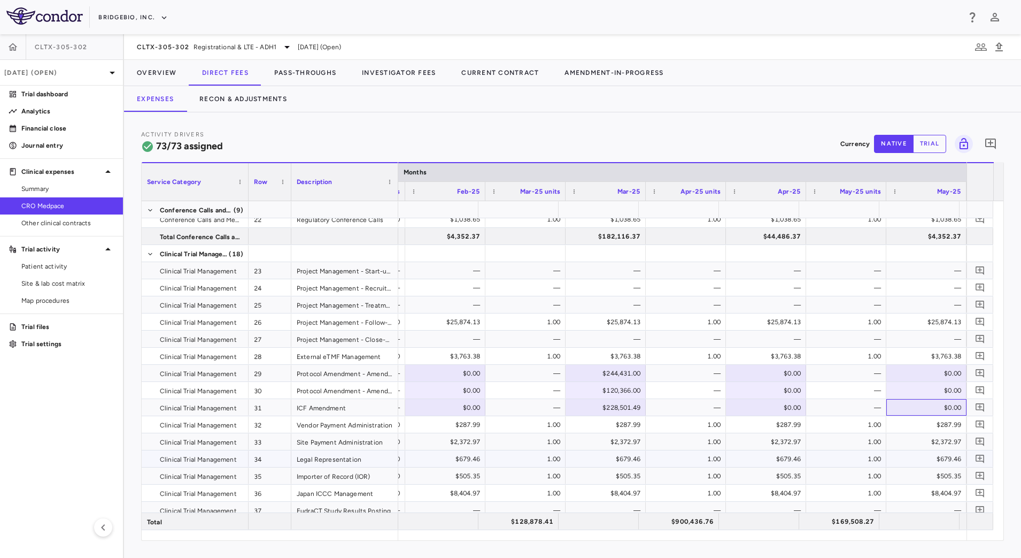
scroll to position [0, 8869]
click at [604, 393] on div "$0.00" at bounding box center [607, 390] width 65 height 17
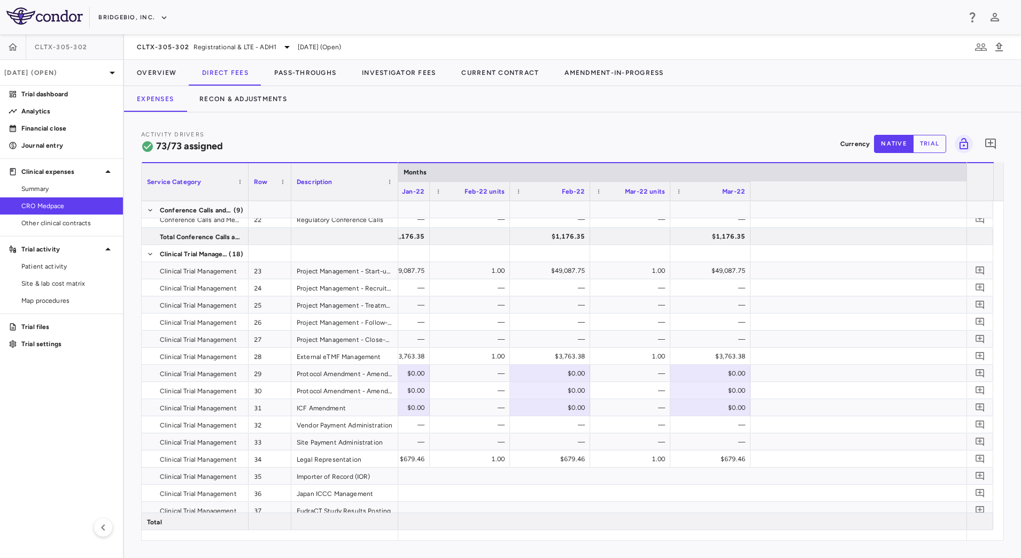
scroll to position [0, 2608]
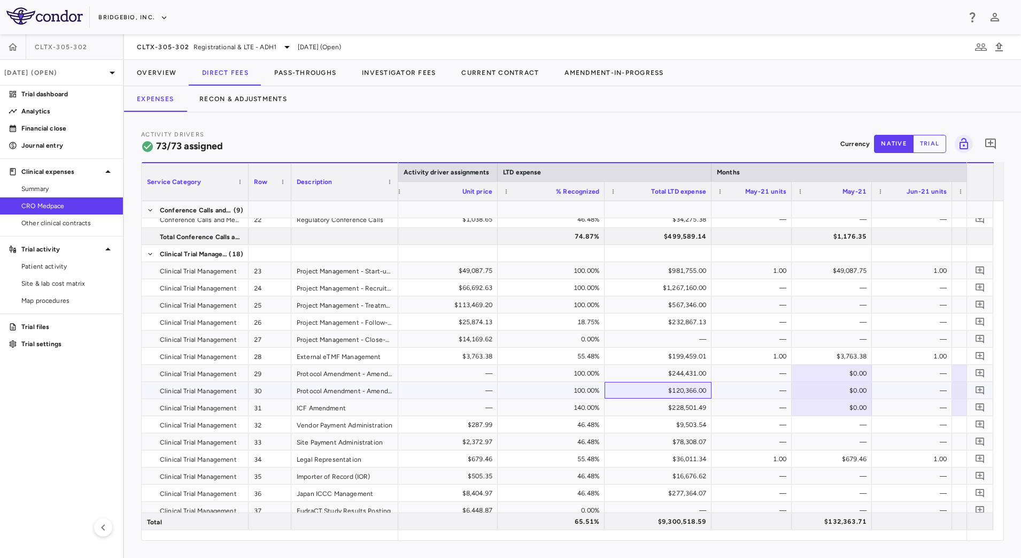
click at [669, 386] on div "$120,366.00" at bounding box center [660, 390] width 92 height 17
click at [295, 75] on button "Pass-Throughs" at bounding box center [305, 73] width 88 height 26
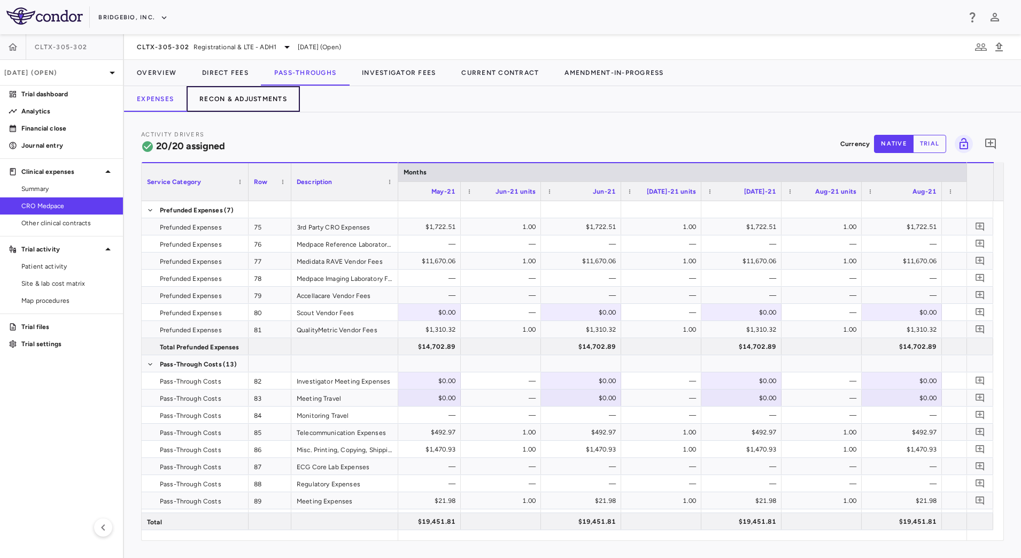
click at [263, 100] on button "Recon & Adjustments" at bounding box center [243, 99] width 113 height 26
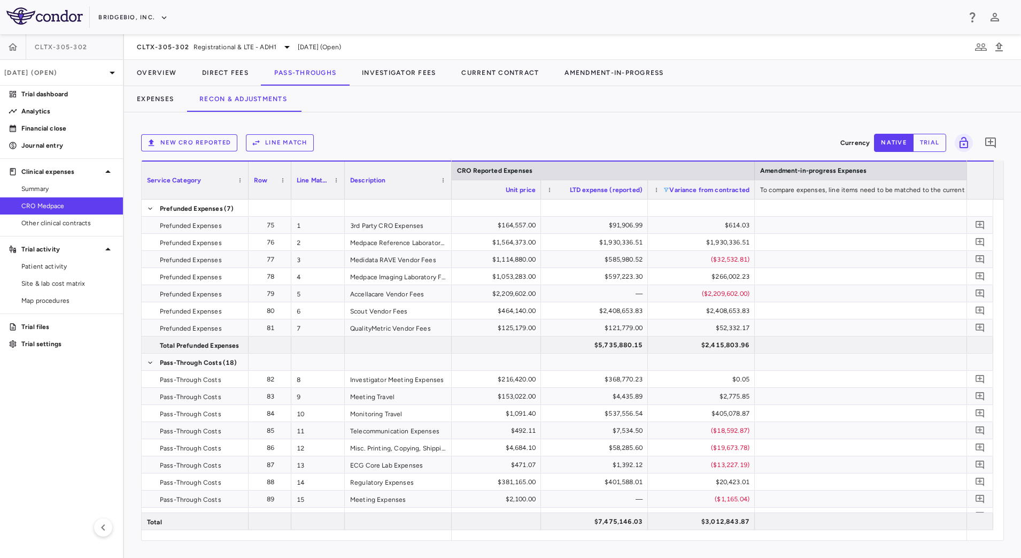
click at [668, 191] on span at bounding box center [666, 190] width 6 height 6
click at [678, 140] on div "New CRO reported Line Match" at bounding box center [488, 142] width 695 height 17
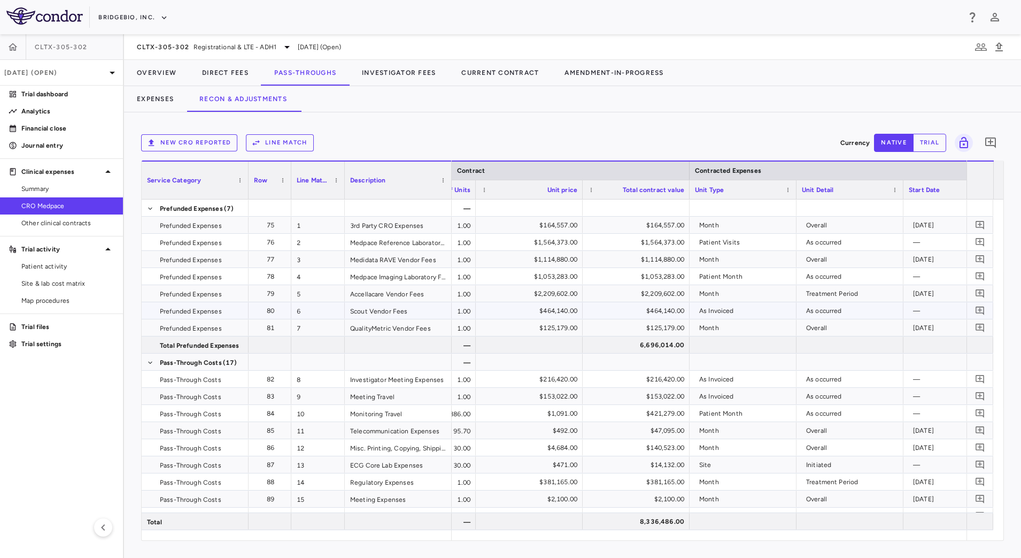
click at [734, 304] on div "As Invoiced" at bounding box center [745, 310] width 92 height 17
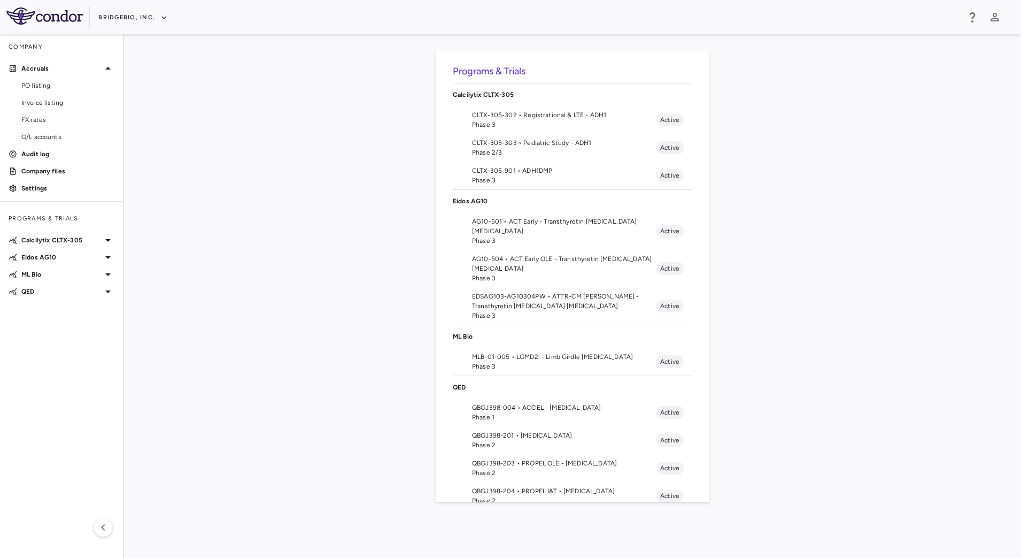
click at [541, 405] on span "QBGJ398-004 • ACCEL - [MEDICAL_DATA]" at bounding box center [564, 408] width 184 height 10
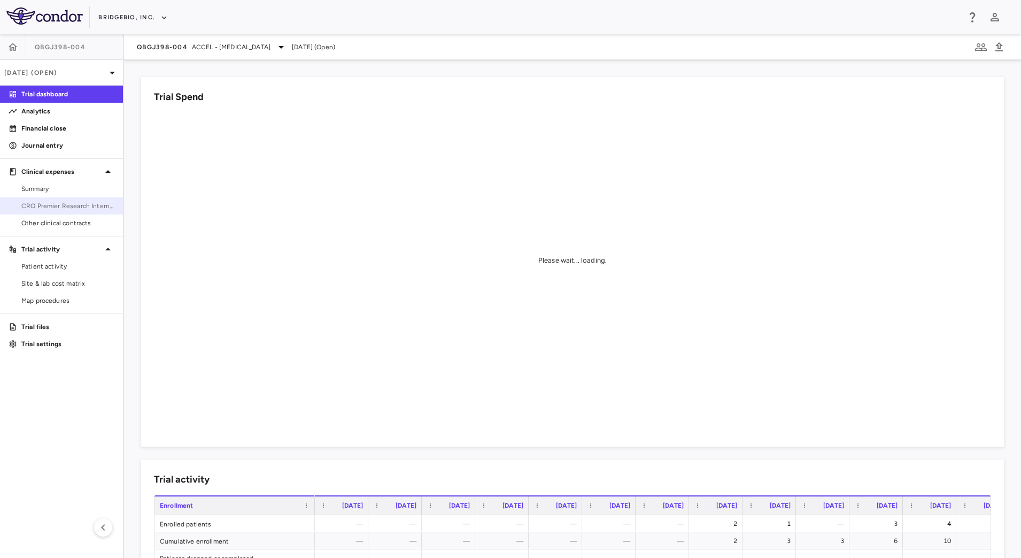
click at [70, 205] on span "CRO Premier Research International" at bounding box center [67, 206] width 93 height 10
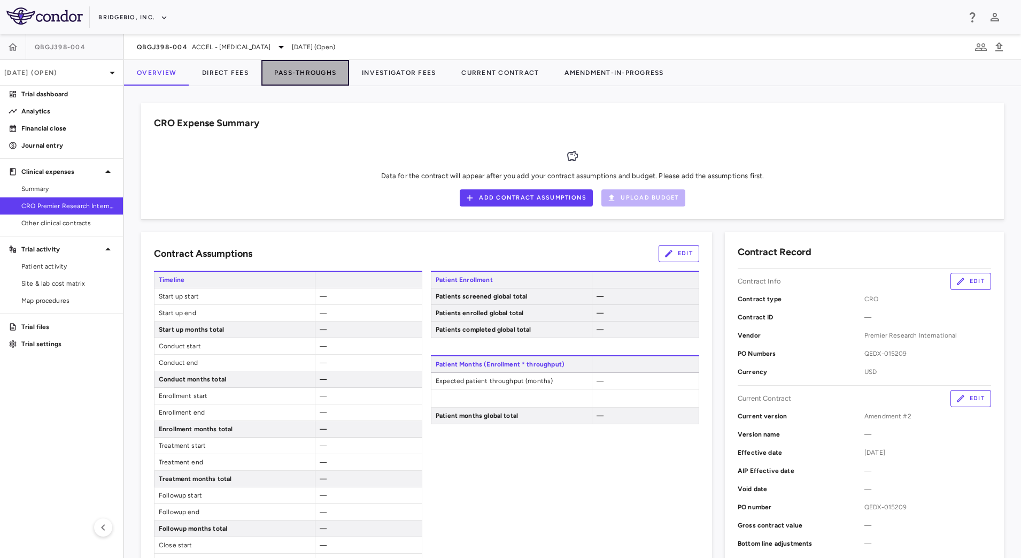
click at [292, 80] on button "Pass-Throughs" at bounding box center [305, 73] width 88 height 26
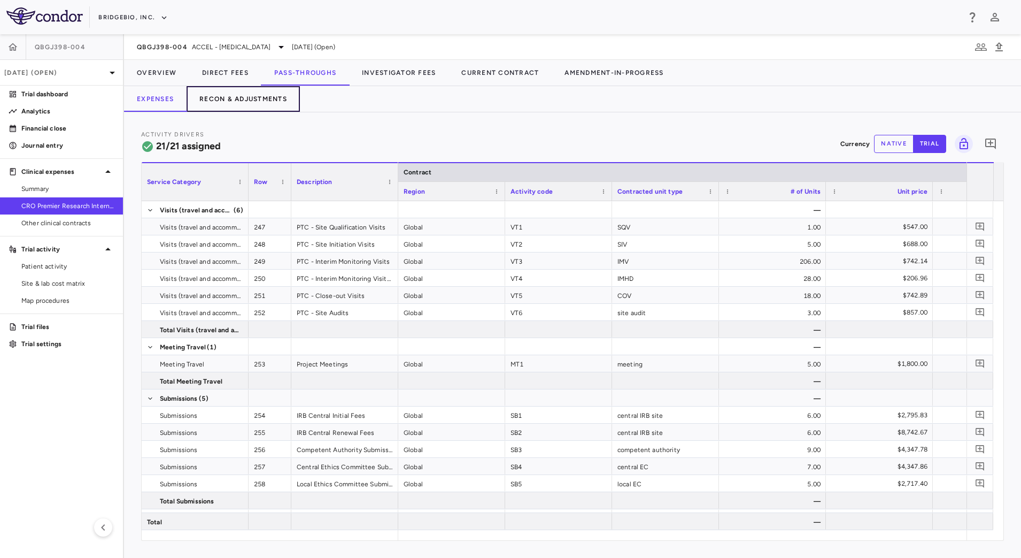
click at [277, 94] on button "Recon & Adjustments" at bounding box center [243, 99] width 113 height 26
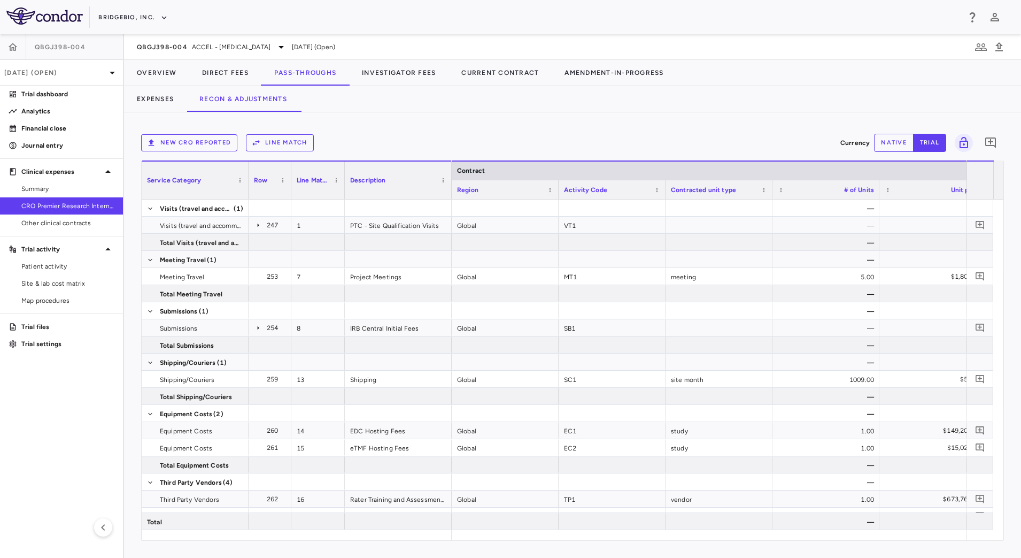
click at [210, 143] on button "New CRO reported" at bounding box center [189, 142] width 96 height 17
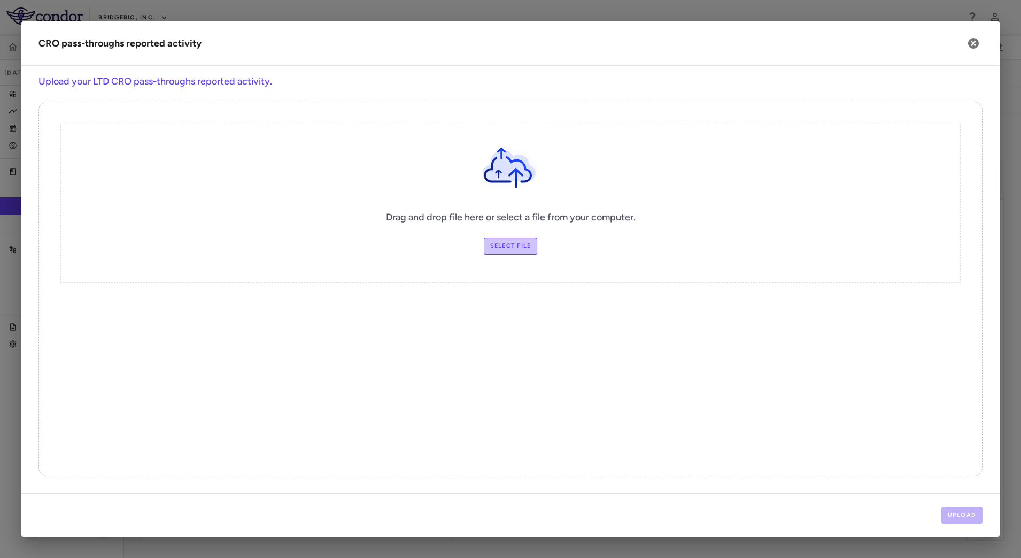
click at [508, 242] on label "Select file" at bounding box center [511, 245] width 54 height 17
click at [0, 0] on input "Select file" at bounding box center [0, 0] width 0 height 0
click at [958, 504] on div "Upload" at bounding box center [510, 514] width 979 height 43
click at [961, 513] on button "Upload" at bounding box center [963, 514] width 42 height 17
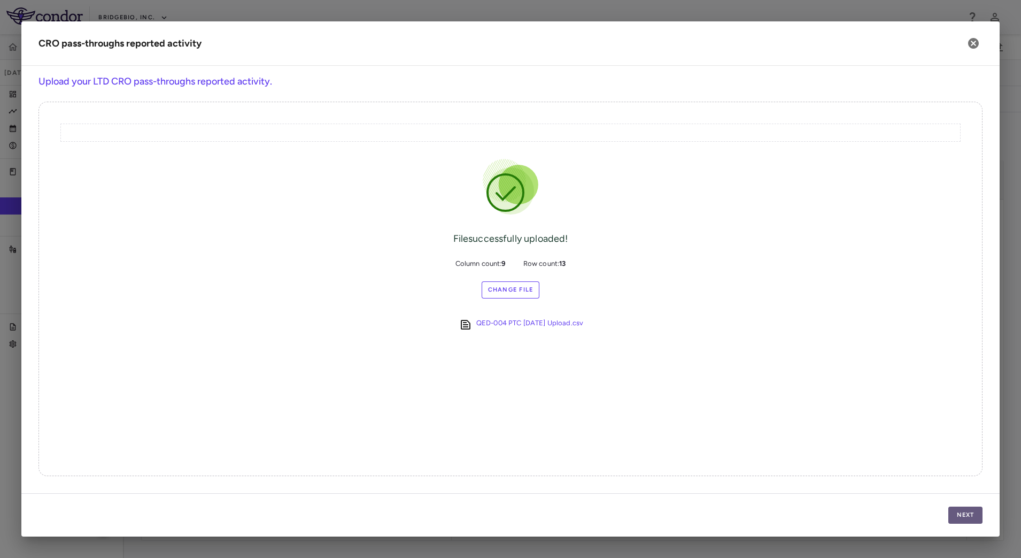
click at [958, 509] on button "Next" at bounding box center [966, 514] width 34 height 17
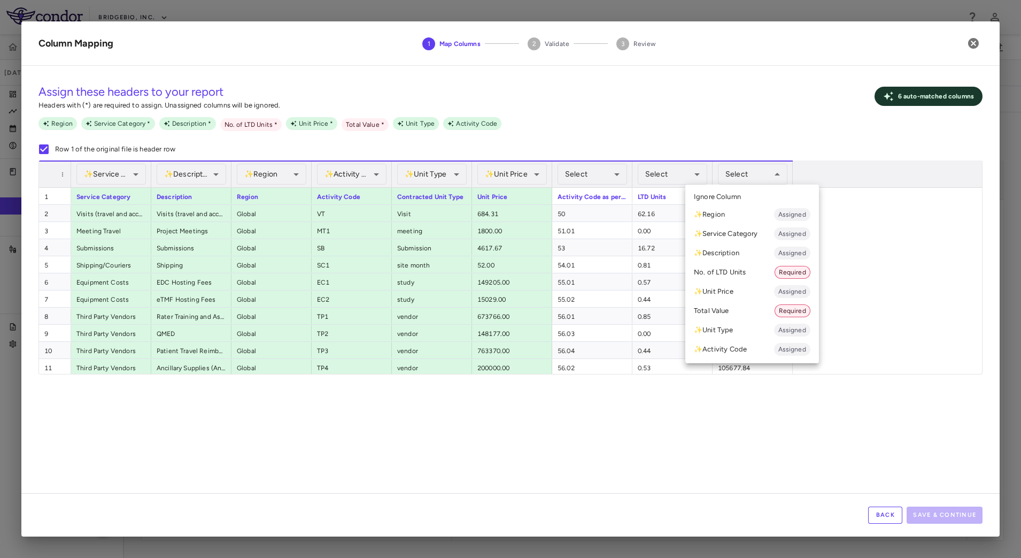
click at [744, 309] on li "Total Value Required" at bounding box center [752, 310] width 134 height 19
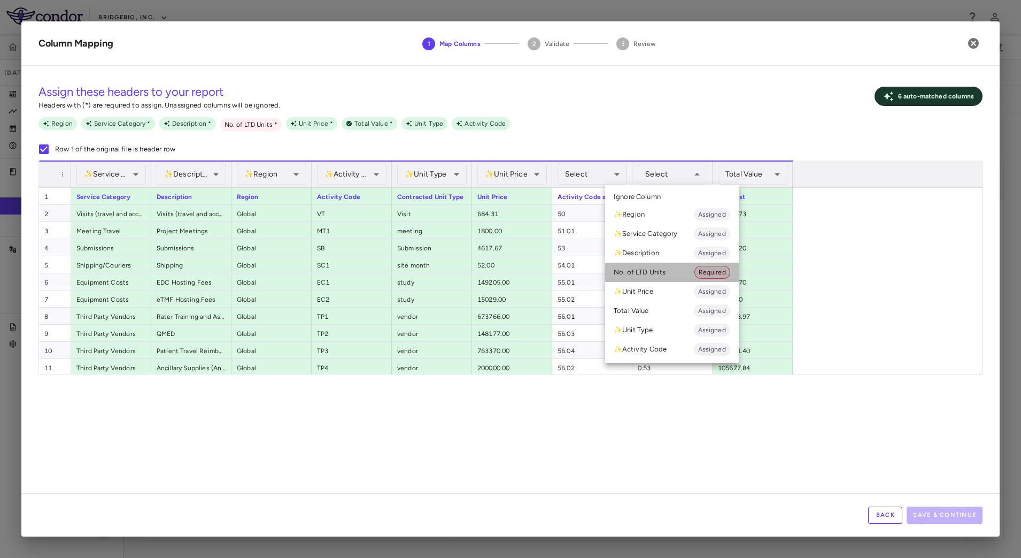
click at [673, 274] on li "No. of LTD Units Required" at bounding box center [672, 272] width 134 height 19
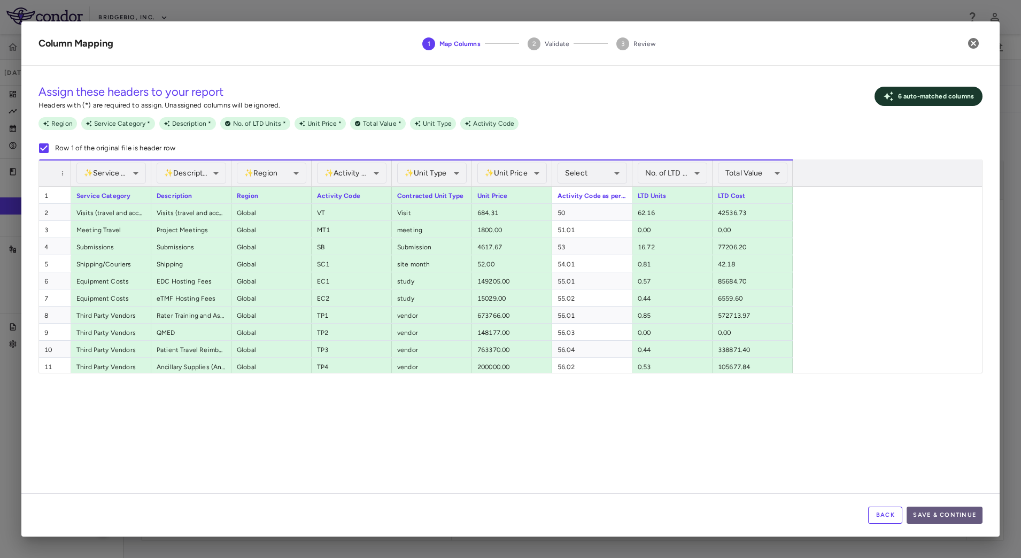
click at [962, 521] on button "Save & Continue" at bounding box center [945, 514] width 76 height 17
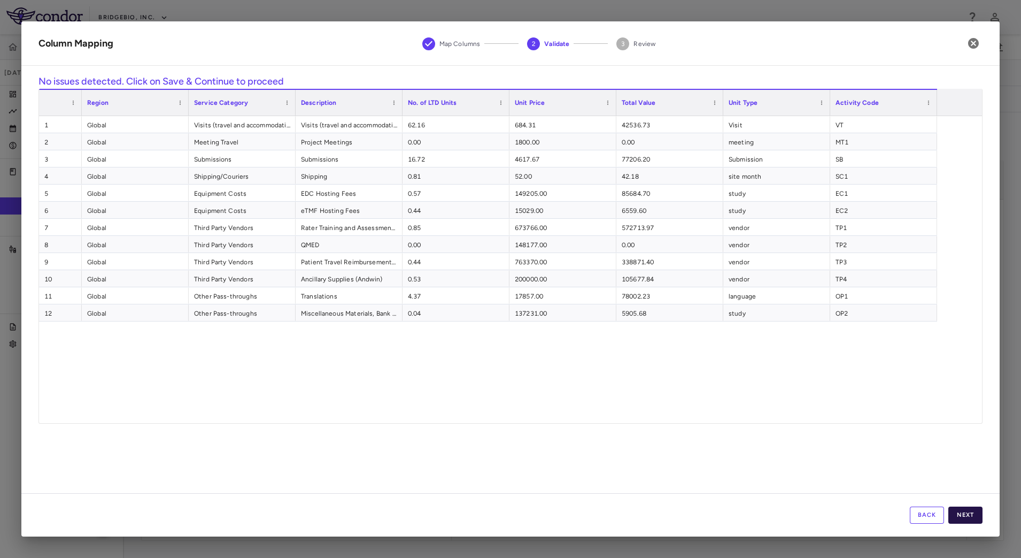
click at [966, 511] on button "Next" at bounding box center [966, 514] width 34 height 17
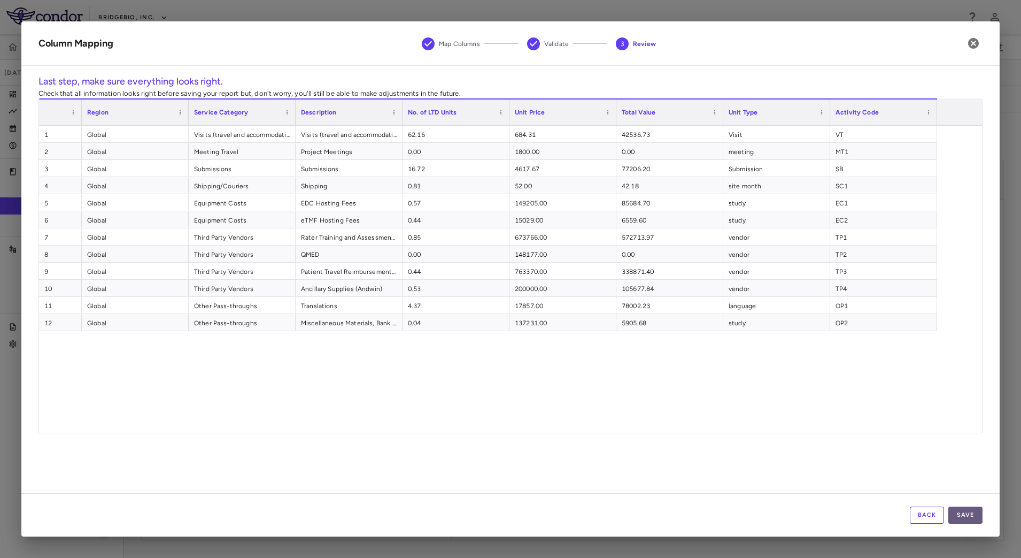
click at [970, 511] on button "Save" at bounding box center [966, 514] width 34 height 17
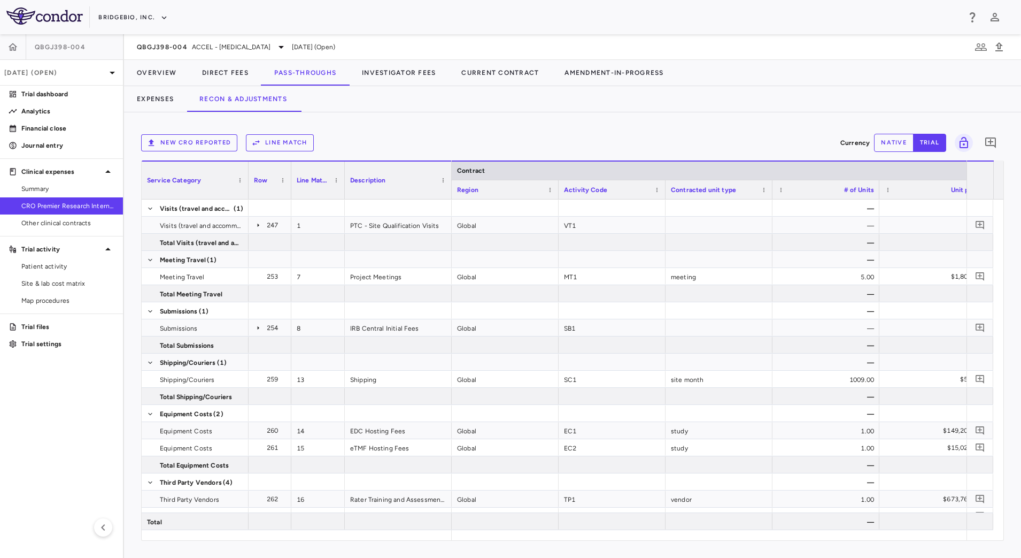
click at [281, 144] on button "Line Match" at bounding box center [280, 142] width 68 height 17
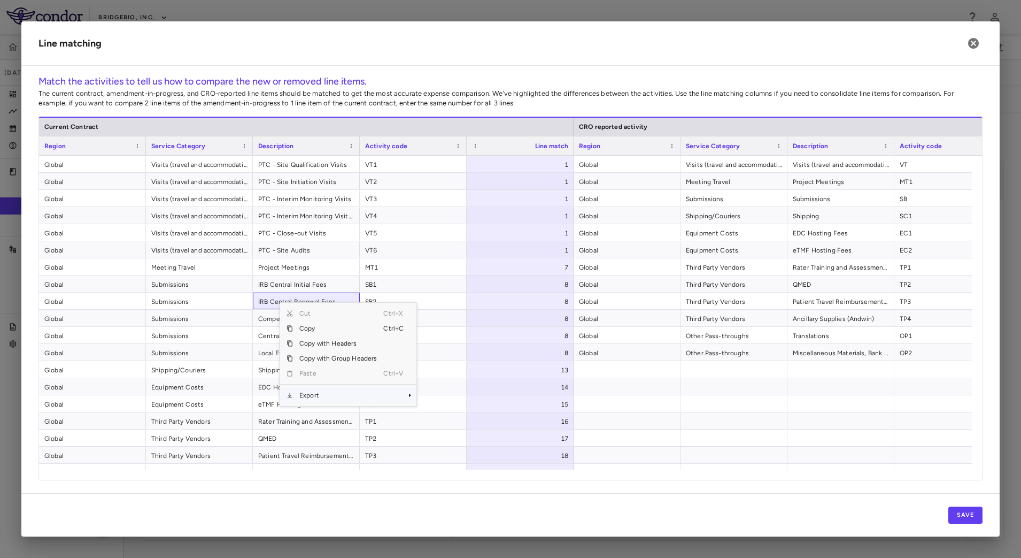
click at [325, 396] on span "Export" at bounding box center [338, 395] width 90 height 15
click at [433, 397] on span "CSV Export" at bounding box center [452, 398] width 50 height 15
click at [657, 169] on span "Global" at bounding box center [627, 164] width 96 height 17
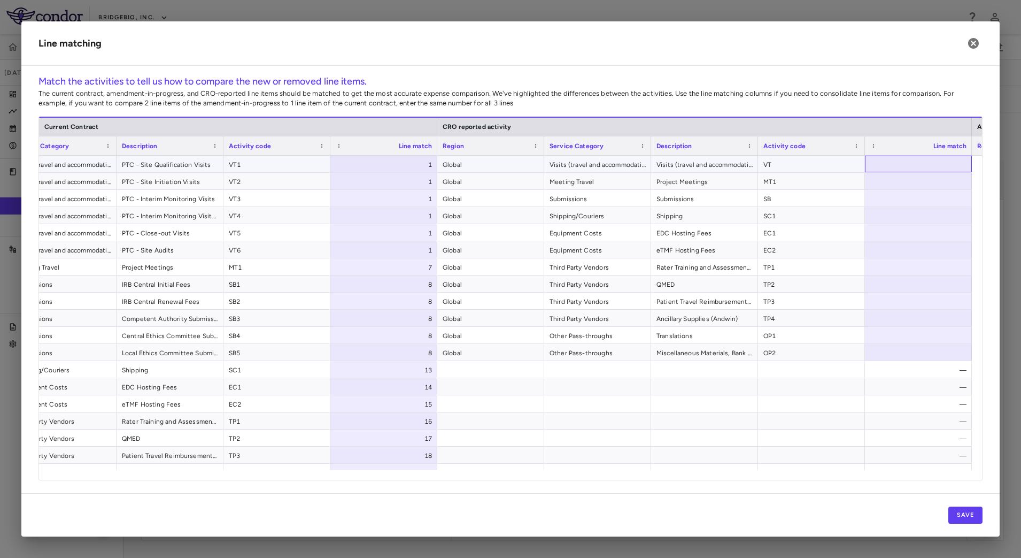
scroll to position [0, 136]
click at [974, 507] on button "Save" at bounding box center [966, 514] width 34 height 17
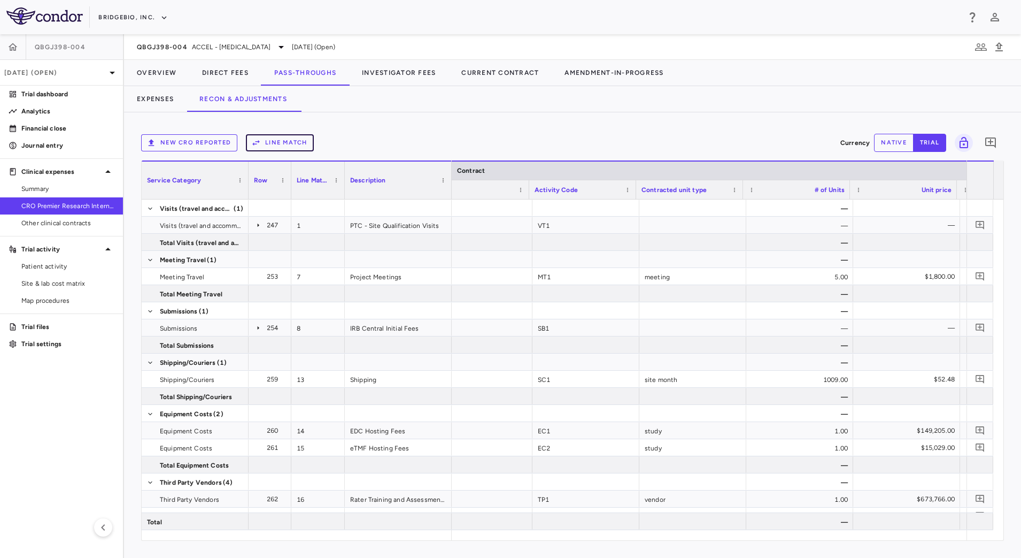
scroll to position [0, 29]
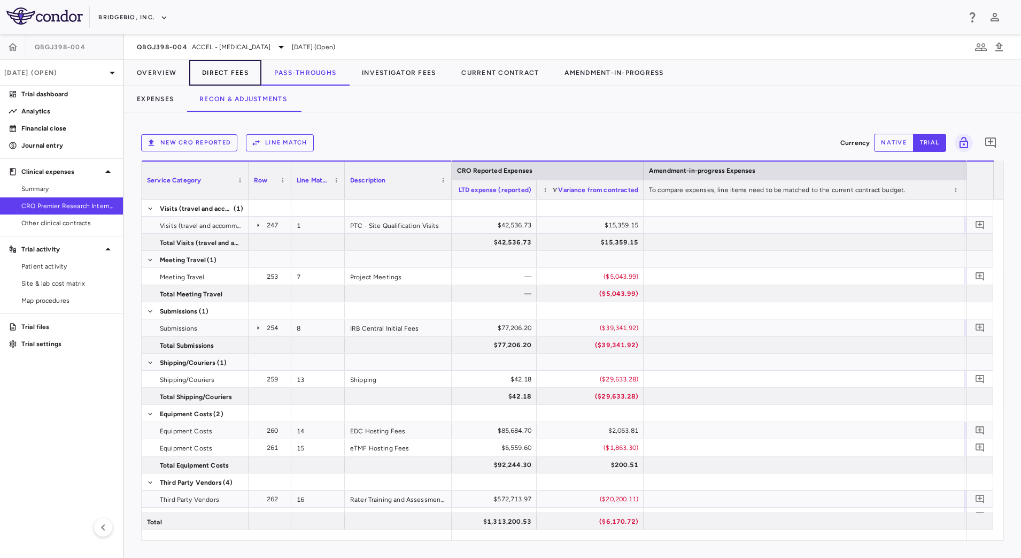
click at [224, 74] on button "Direct Fees" at bounding box center [225, 73] width 72 height 26
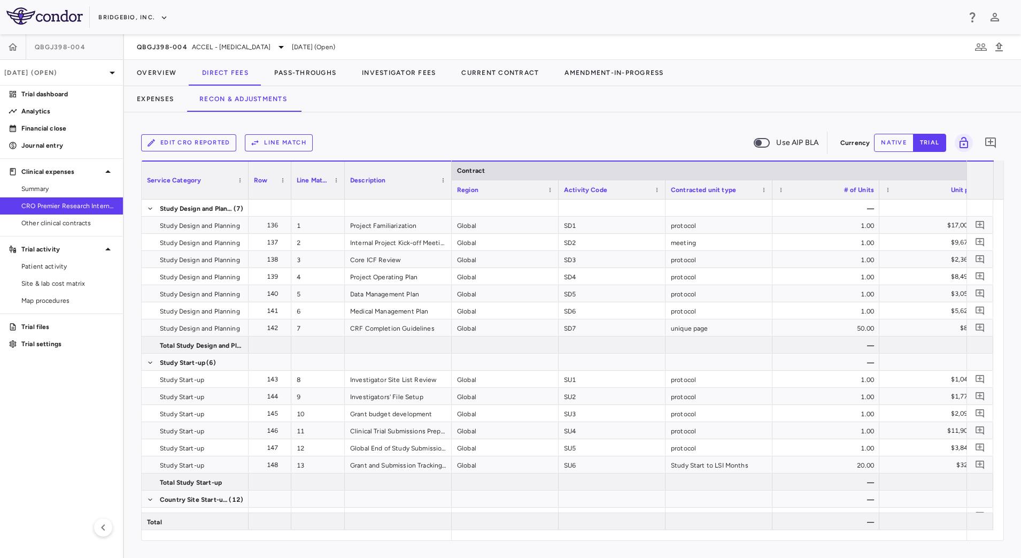
click at [207, 140] on button "Edit CRO reported" at bounding box center [188, 142] width 95 height 17
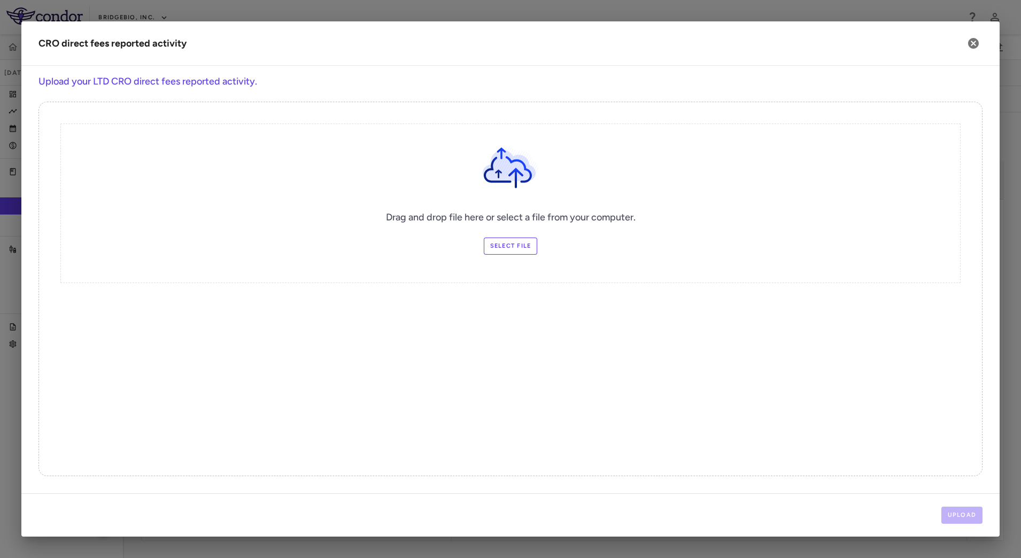
click at [498, 244] on label "Select file" at bounding box center [511, 245] width 54 height 17
click at [0, 0] on input "Select file" at bounding box center [0, 0] width 0 height 0
click at [522, 248] on label "Select file" at bounding box center [511, 245] width 54 height 17
click at [0, 0] on input "Select file" at bounding box center [0, 0] width 0 height 0
click at [974, 509] on button "Upload" at bounding box center [963, 514] width 42 height 17
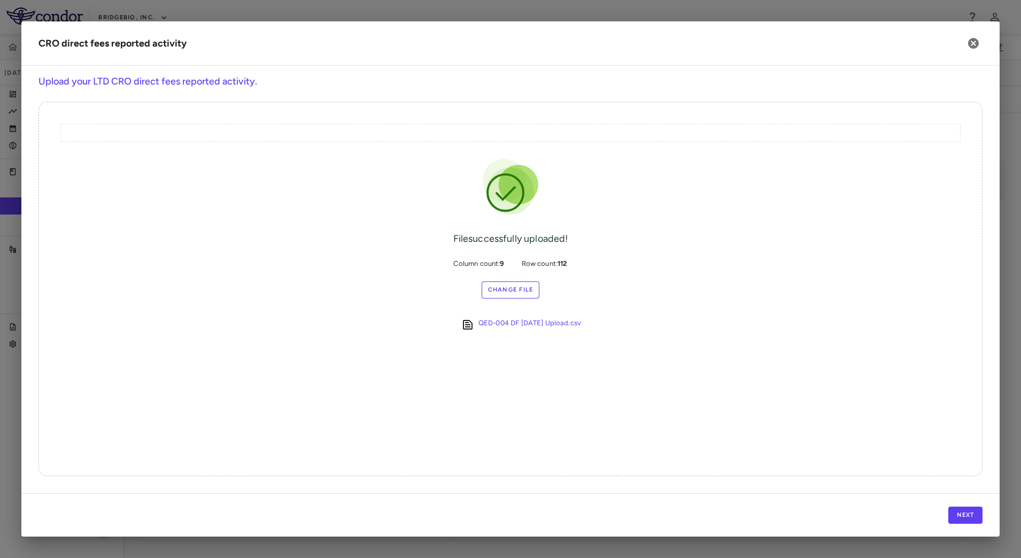
click at [968, 504] on div "Next" at bounding box center [510, 514] width 979 height 43
click at [965, 507] on button "Next" at bounding box center [966, 514] width 34 height 17
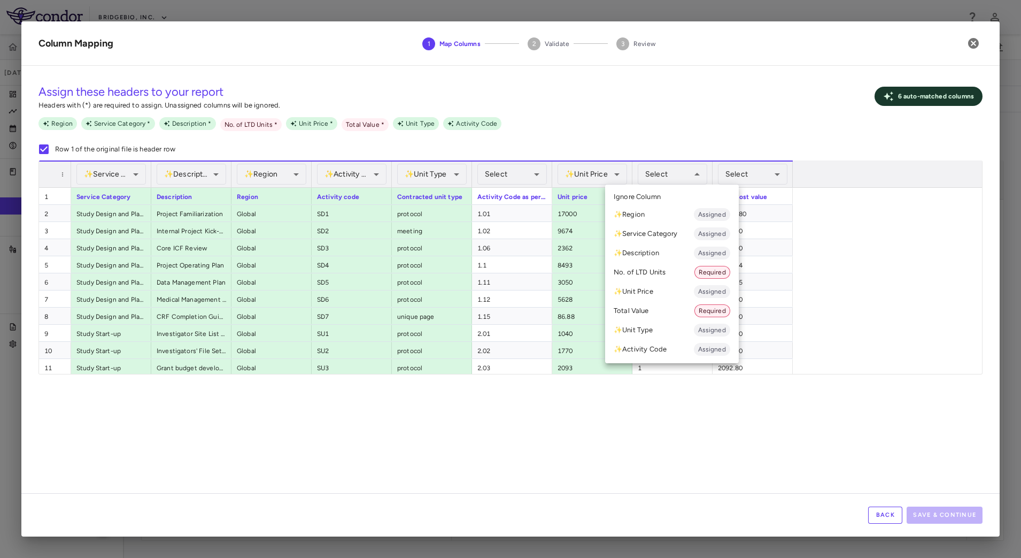
click at [669, 266] on li "No. of LTD Units Required" at bounding box center [672, 272] width 134 height 19
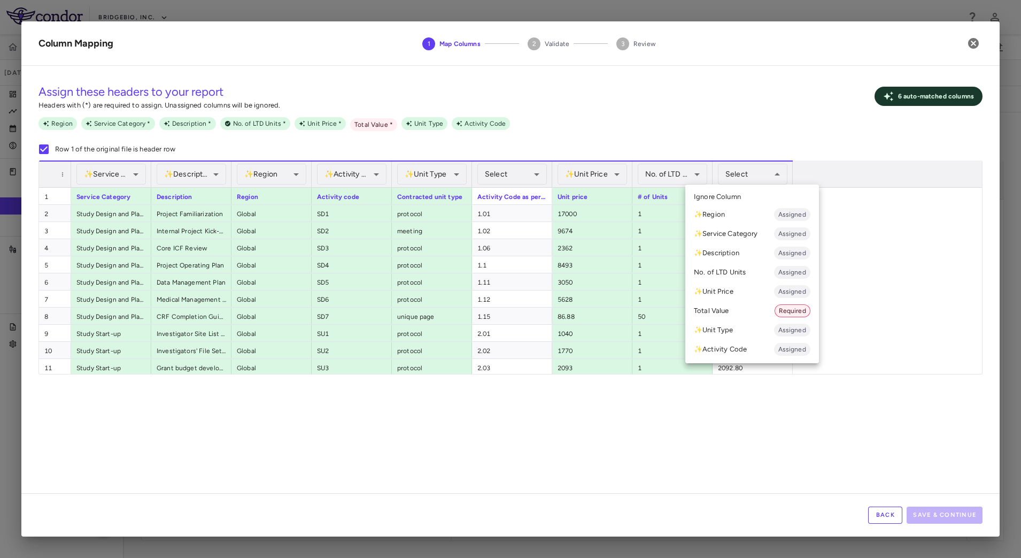
click at [739, 306] on li "Total Value Required" at bounding box center [752, 310] width 134 height 19
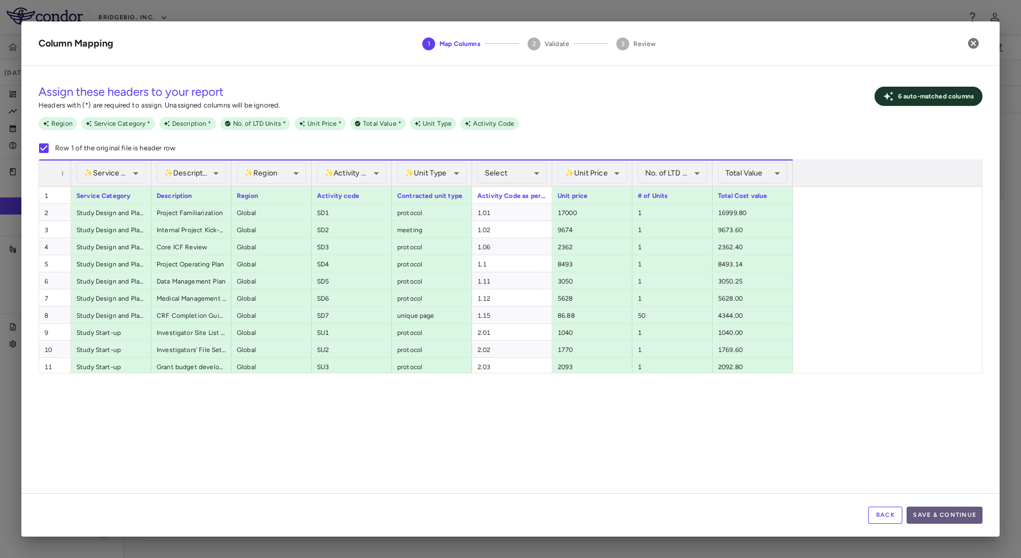
click at [960, 516] on button "Save & Continue" at bounding box center [945, 514] width 76 height 17
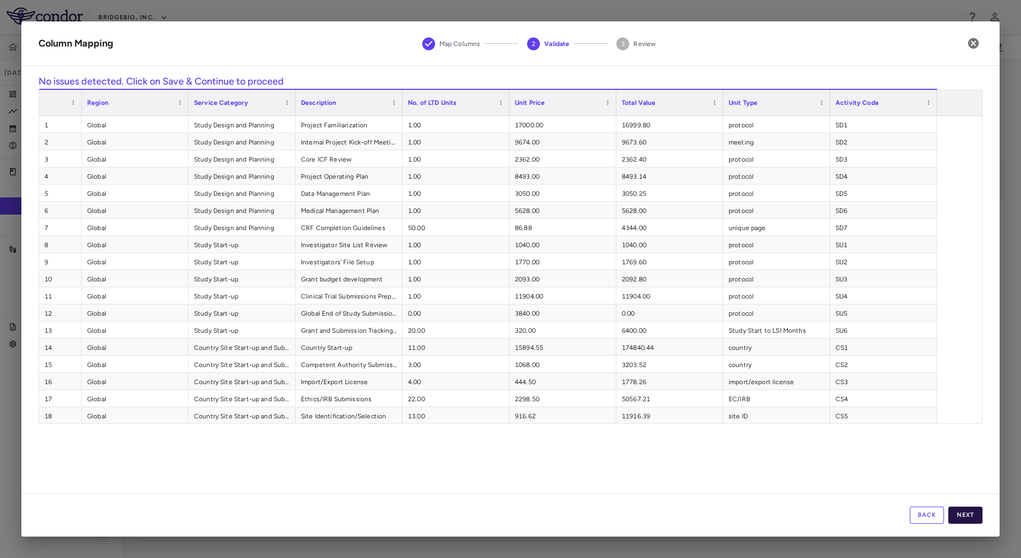
click at [964, 510] on button "Next" at bounding box center [966, 514] width 34 height 17
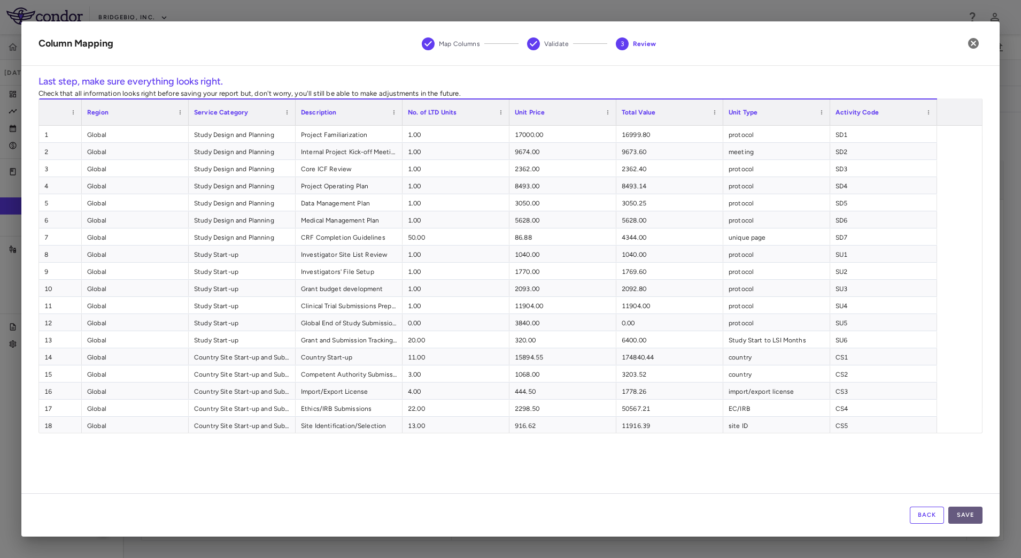
click at [962, 506] on button "Save" at bounding box center [966, 514] width 34 height 17
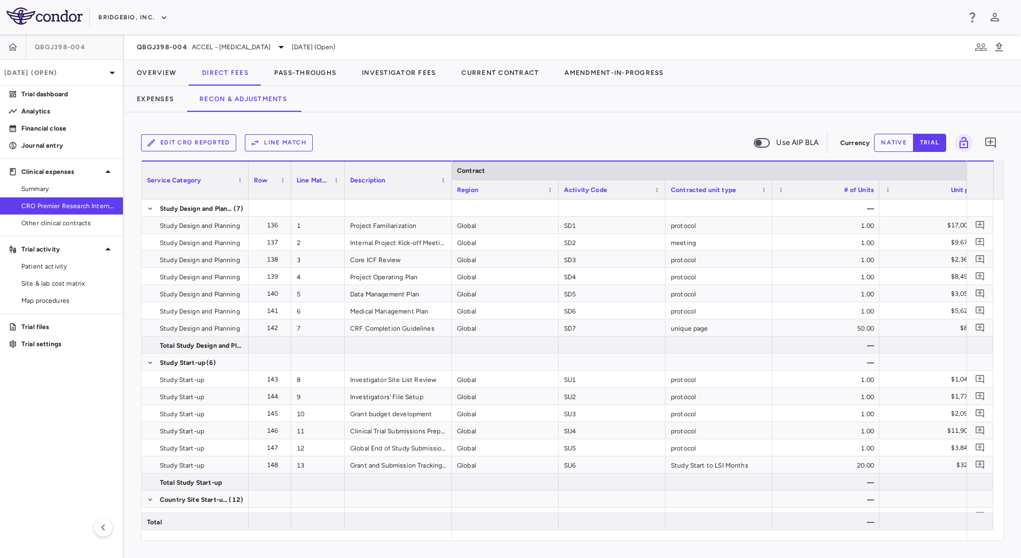
click at [284, 140] on button "Line Match" at bounding box center [279, 142] width 68 height 17
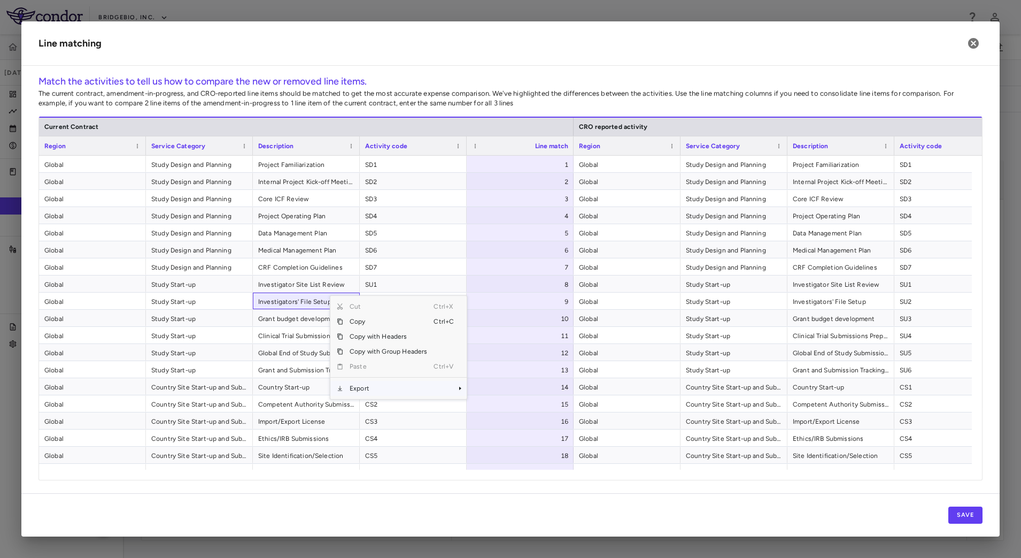
click at [375, 384] on span "Export" at bounding box center [388, 388] width 90 height 15
click at [481, 392] on span "CSV Export" at bounding box center [502, 391] width 50 height 15
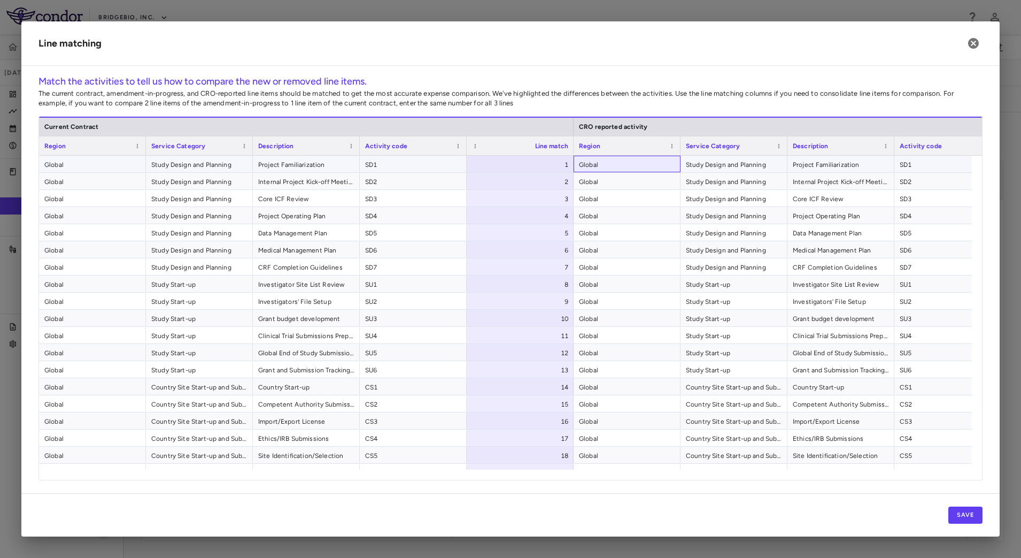
click at [638, 165] on span "Global" at bounding box center [627, 164] width 96 height 17
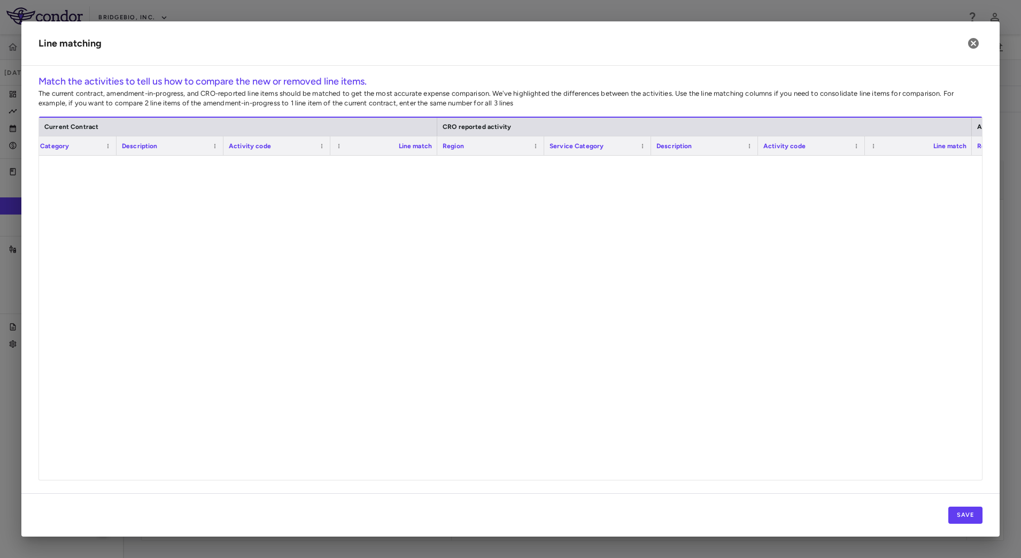
scroll to position [1585, 0]
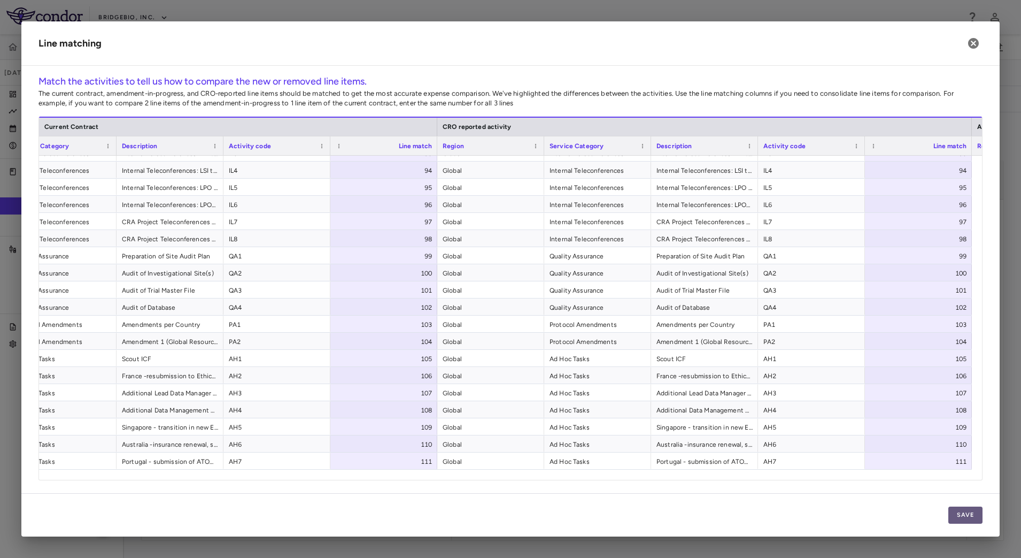
click at [960, 513] on button "Save" at bounding box center [966, 514] width 34 height 17
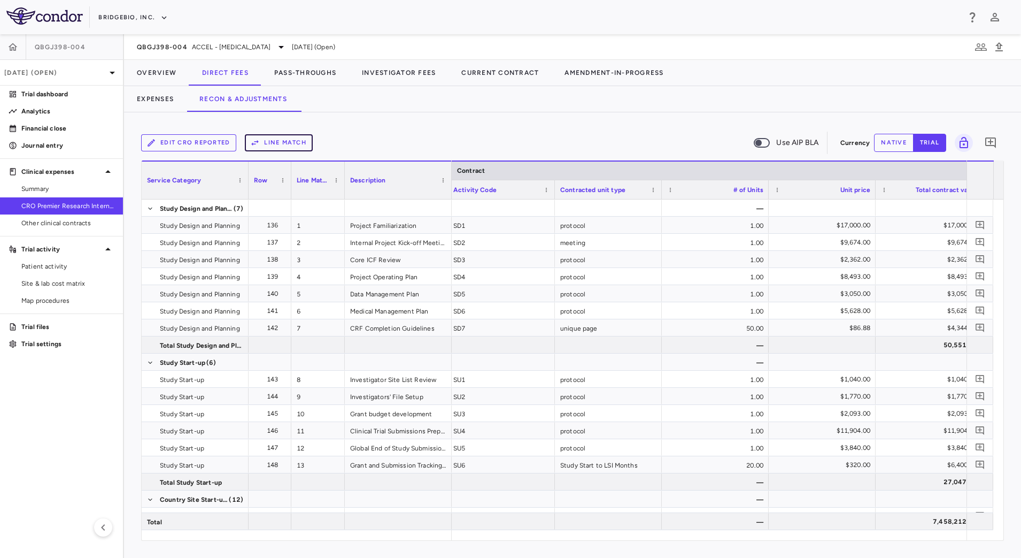
scroll to position [0, 359]
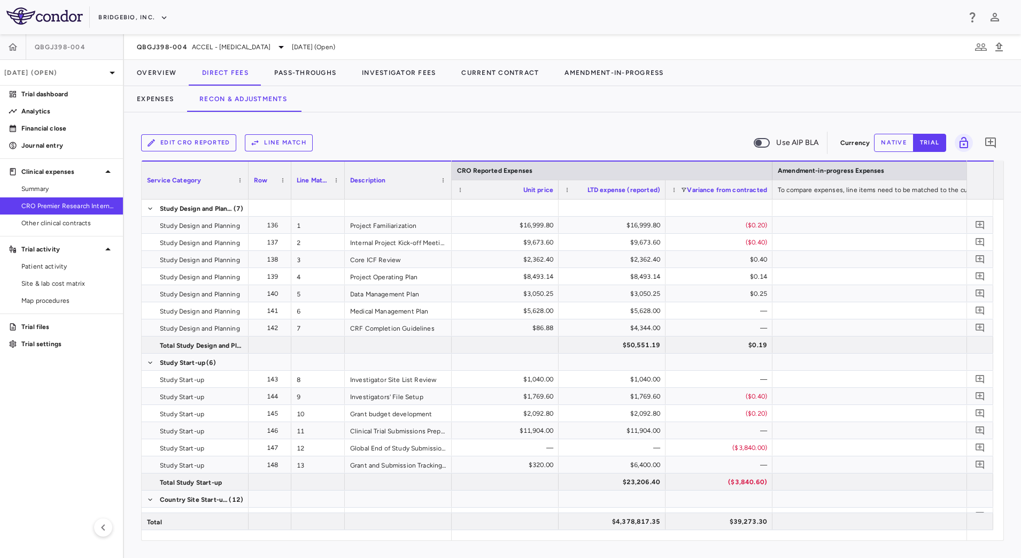
click at [685, 185] on div "Variance from contracted" at bounding box center [719, 189] width 96 height 19
click at [683, 189] on span at bounding box center [684, 190] width 6 height 6
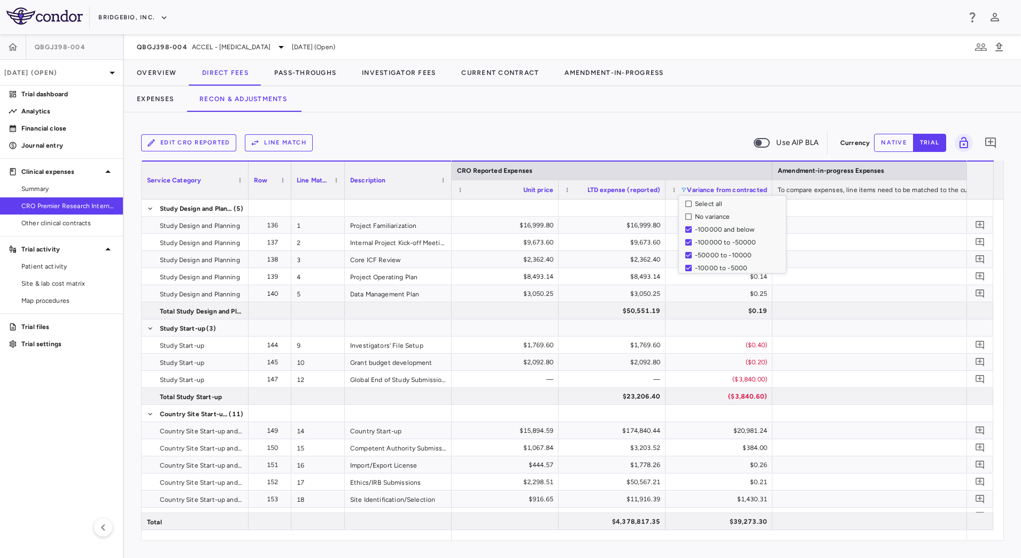
click at [640, 140] on div "Edit CRO reported Line Match Use AIP BLA" at bounding box center [488, 143] width 695 height 22
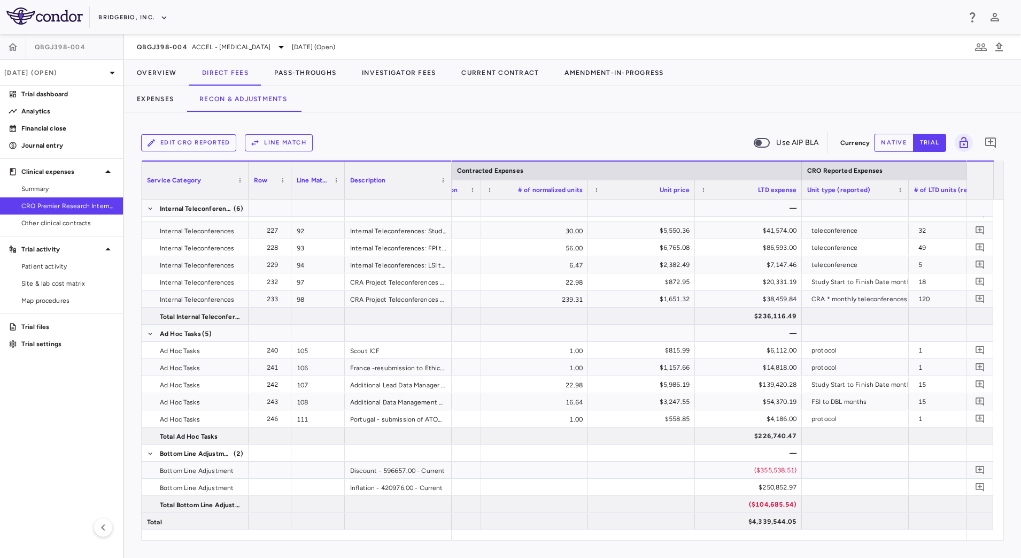
click at [893, 136] on button "native" at bounding box center [894, 143] width 40 height 18
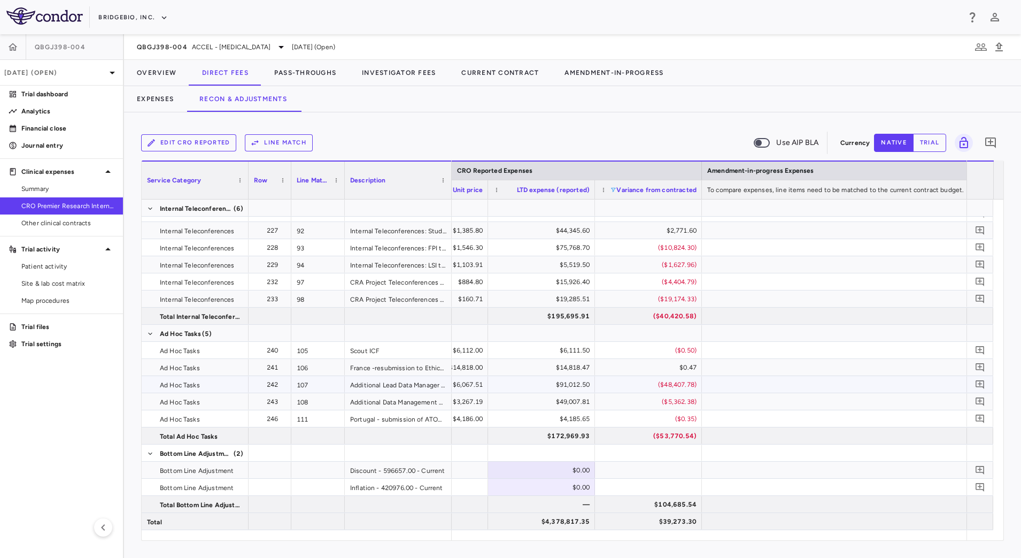
type button "native"
click at [561, 472] on div "$0.00" at bounding box center [544, 469] width 92 height 17
click at [538, 470] on input "*********" at bounding box center [550, 471] width 90 height 18
type input "**********"
click at [562, 485] on div "$0.00" at bounding box center [544, 487] width 92 height 17
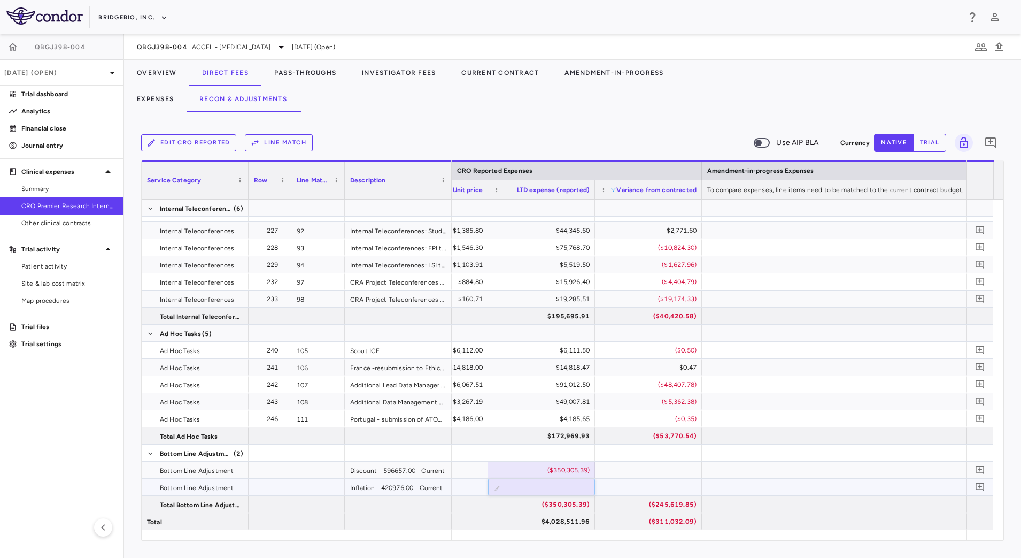
type input "********"
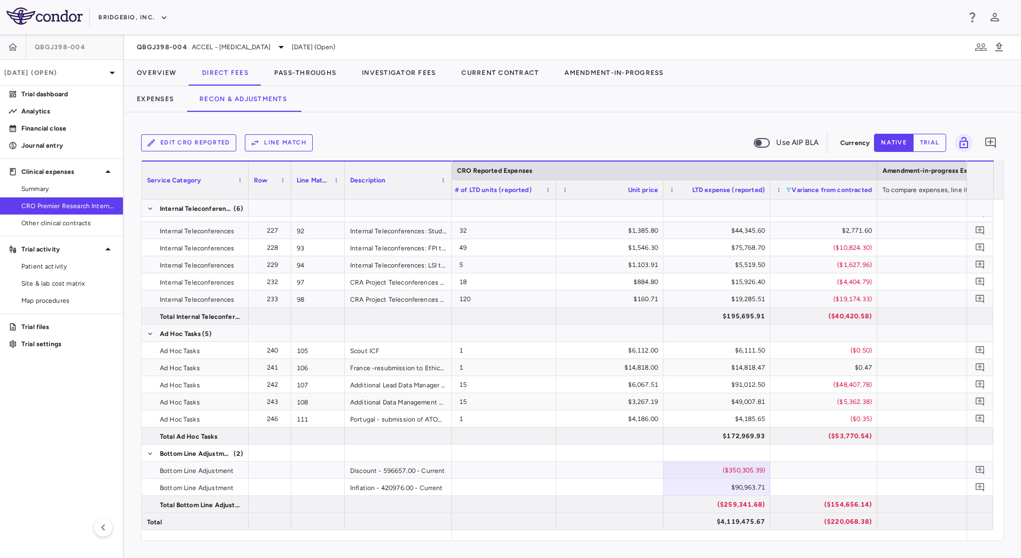
click at [785, 192] on div "Variance from contracted" at bounding box center [824, 189] width 96 height 19
click at [789, 189] on span at bounding box center [788, 190] width 6 height 6
click at [665, 149] on div "Edit CRO reported Line Match Use AIP BLA" at bounding box center [488, 143] width 695 height 22
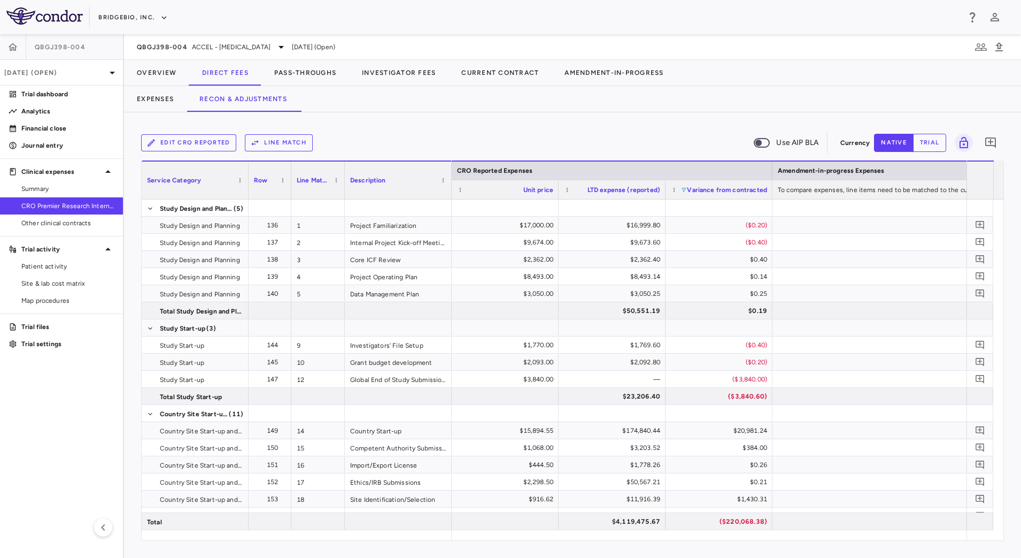
click at [683, 190] on span at bounding box center [684, 190] width 6 height 6
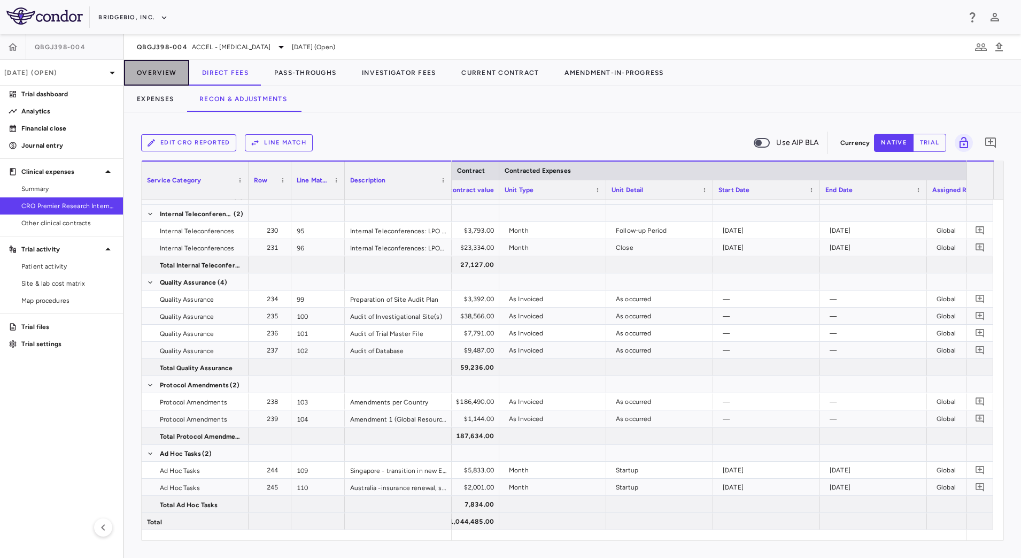
click at [166, 71] on button "Overview" at bounding box center [156, 73] width 65 height 26
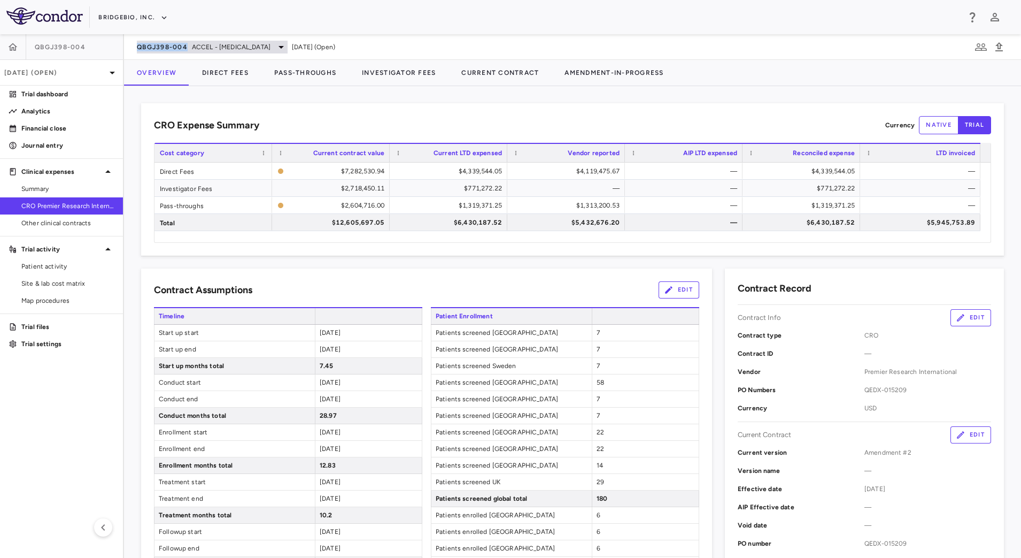
drag, startPoint x: 131, startPoint y: 48, endPoint x: 186, endPoint y: 45, distance: 54.6
click at [186, 45] on div "QBGJ398-004 ACCEL - [MEDICAL_DATA] [DATE] (Open)" at bounding box center [572, 47] width 897 height 26
copy span "QBGJ398-004"
click at [237, 49] on span "ACCEL - [MEDICAL_DATA]" at bounding box center [231, 47] width 79 height 10
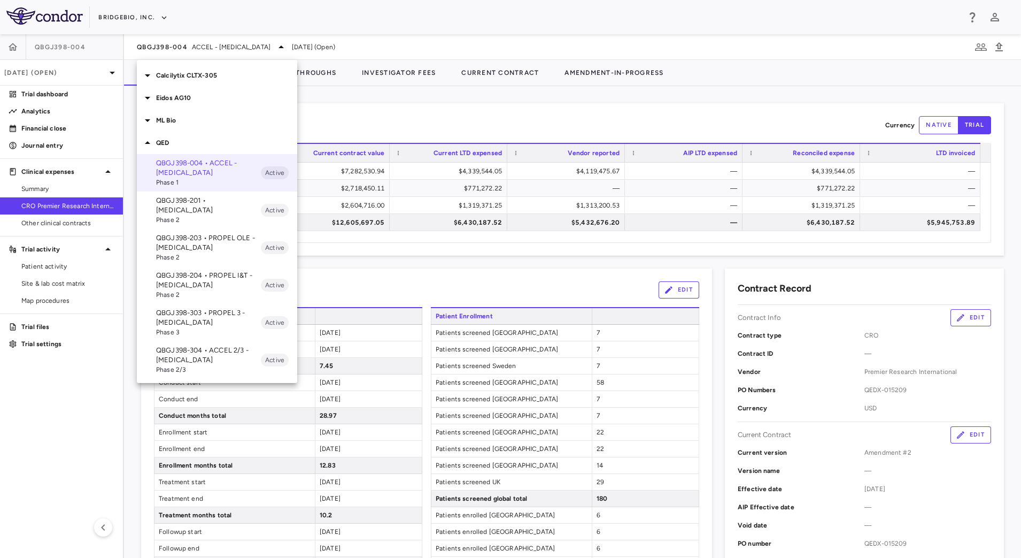
click at [222, 233] on p "QBGJ398-203 • PROPEL OLE - [MEDICAL_DATA]" at bounding box center [208, 242] width 105 height 19
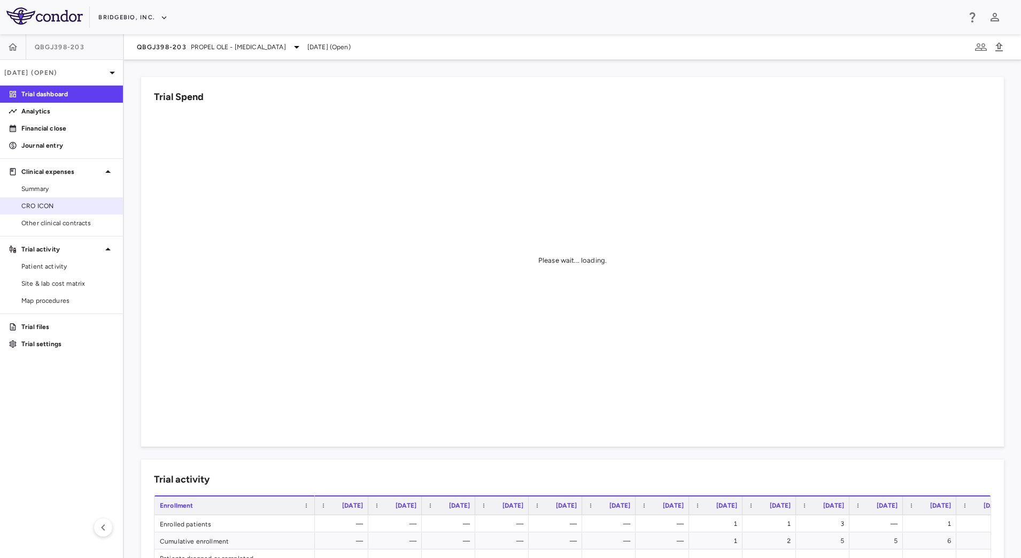
drag, startPoint x: 75, startPoint y: 207, endPoint x: 114, endPoint y: 201, distance: 39.6
click at [75, 207] on span "CRO ICON" at bounding box center [67, 206] width 93 height 10
